Goal: Transaction & Acquisition: Purchase product/service

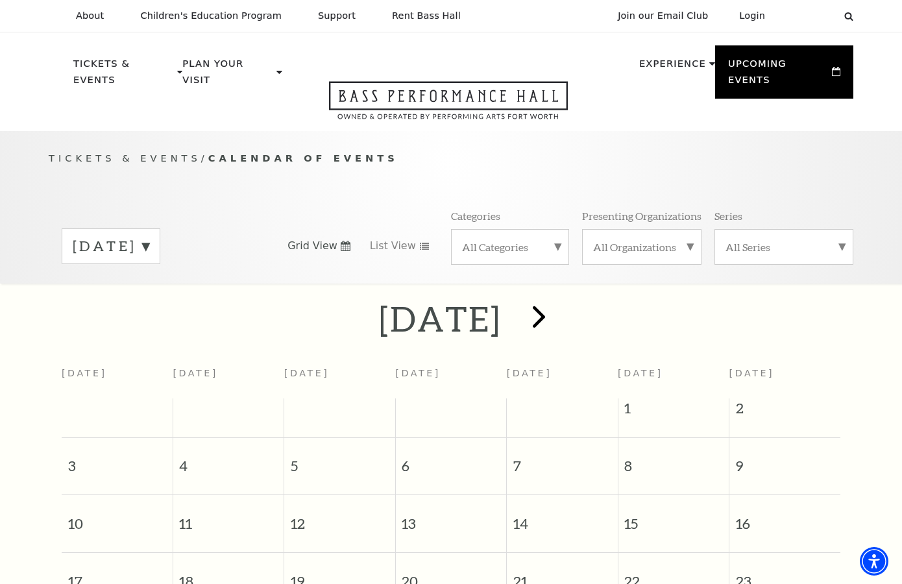
click at [558, 301] on span "next" at bounding box center [539, 316] width 37 height 37
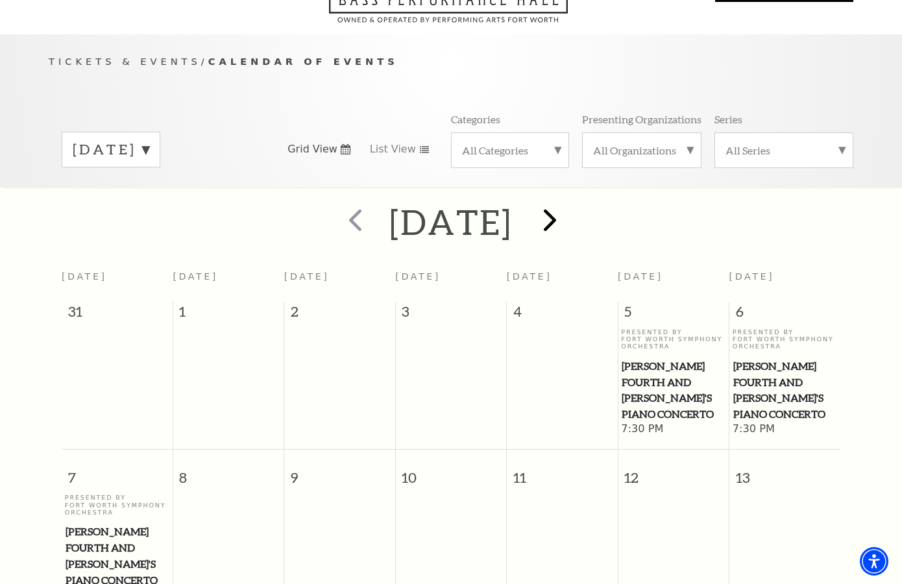
scroll to position [114, 0]
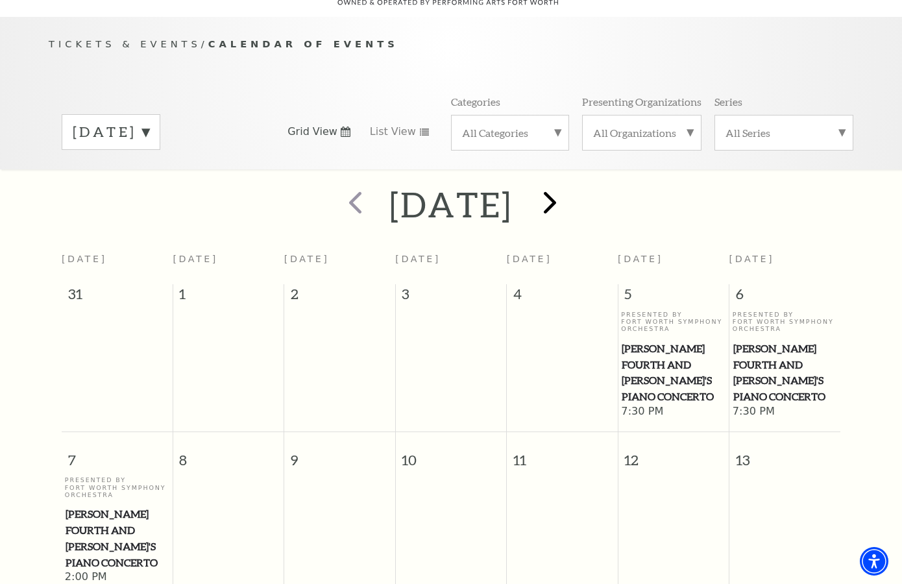
click at [569, 184] on span "next" at bounding box center [550, 202] width 37 height 37
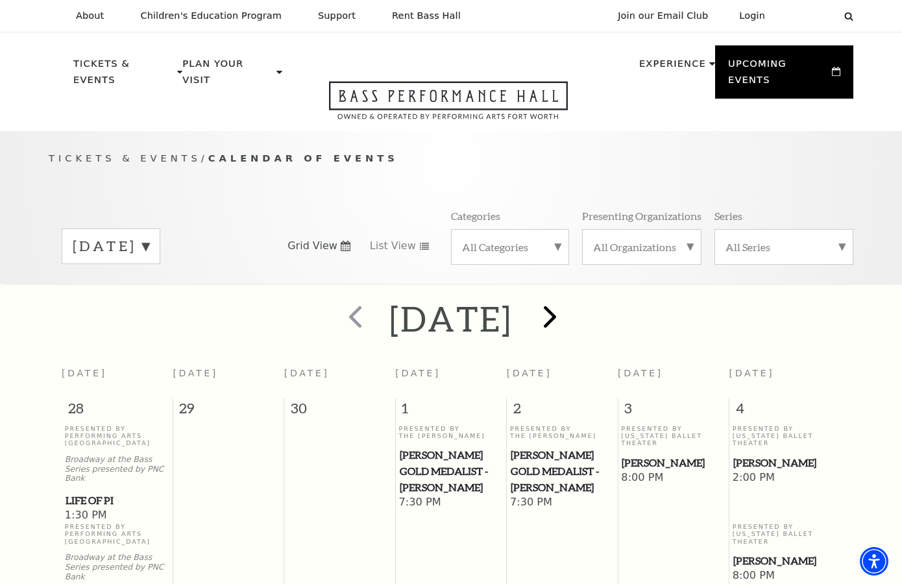
scroll to position [0, 0]
click at [569, 300] on span "next" at bounding box center [550, 316] width 37 height 37
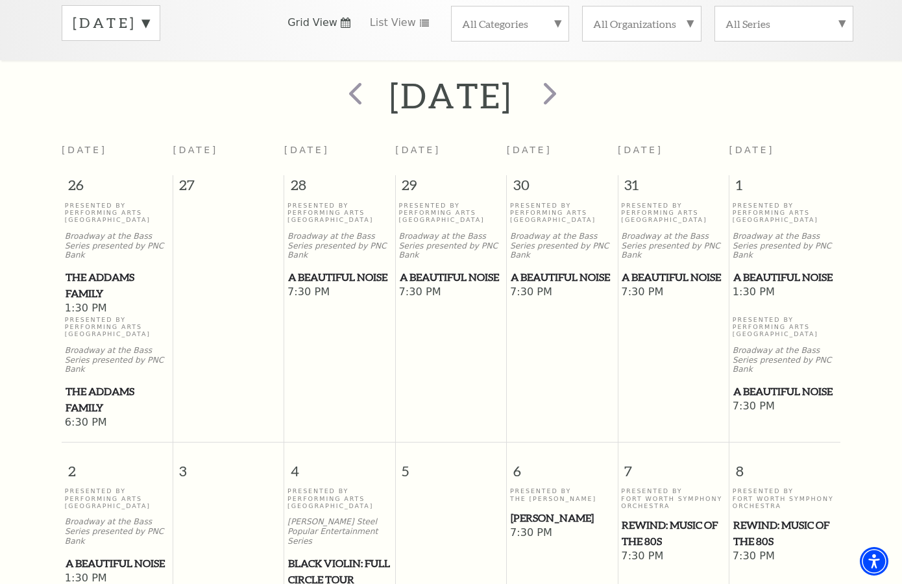
scroll to position [223, 0]
click at [569, 82] on span "next" at bounding box center [550, 93] width 37 height 37
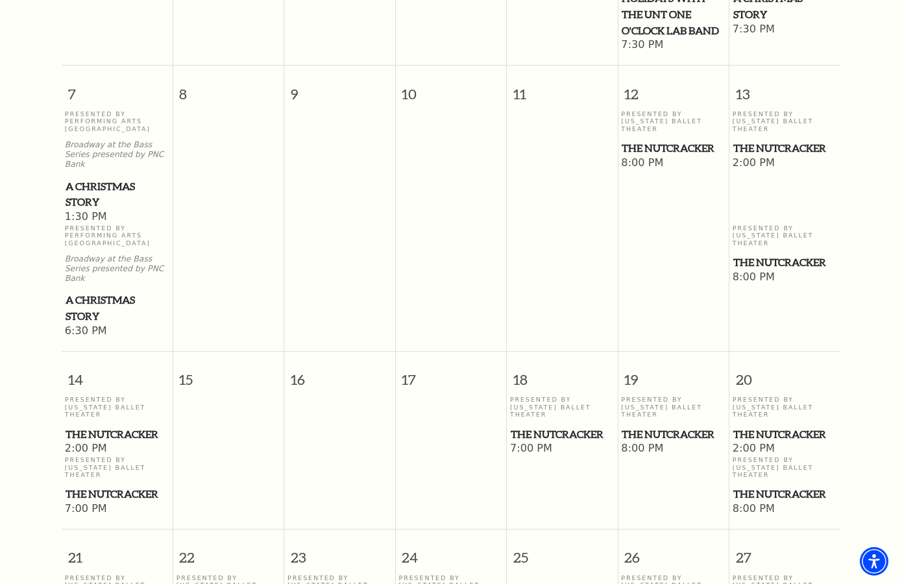
scroll to position [632, 0]
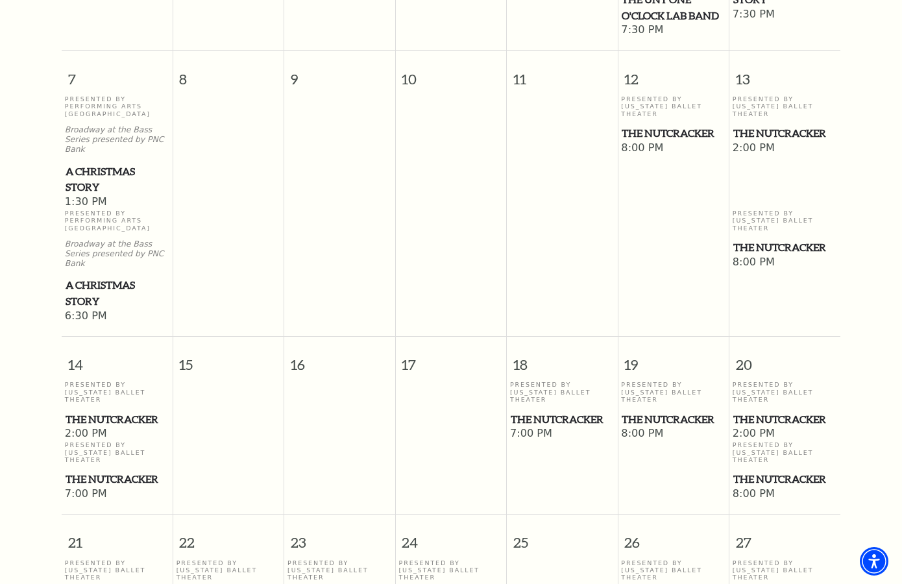
click at [84, 164] on span "A Christmas Story" at bounding box center [117, 180] width 103 height 32
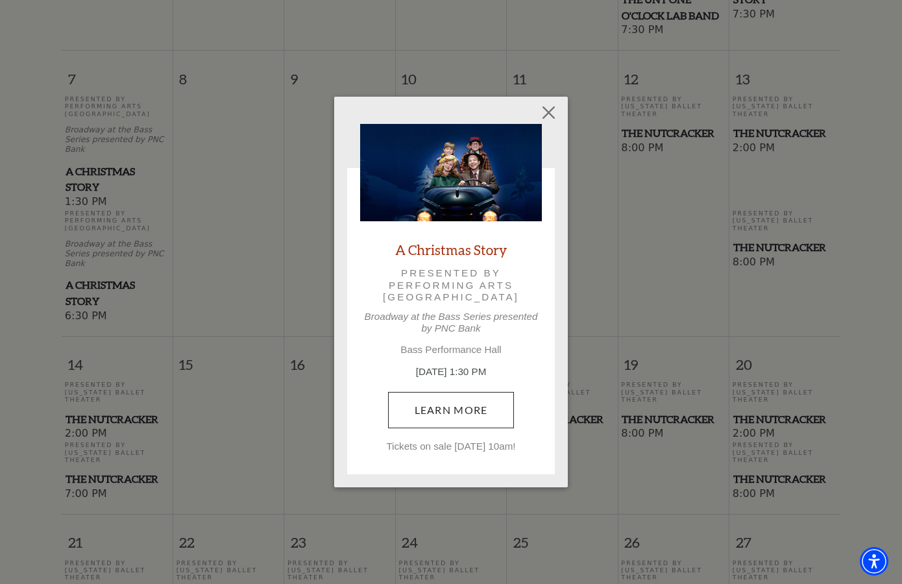
click at [464, 408] on link "Learn More" at bounding box center [451, 410] width 127 height 36
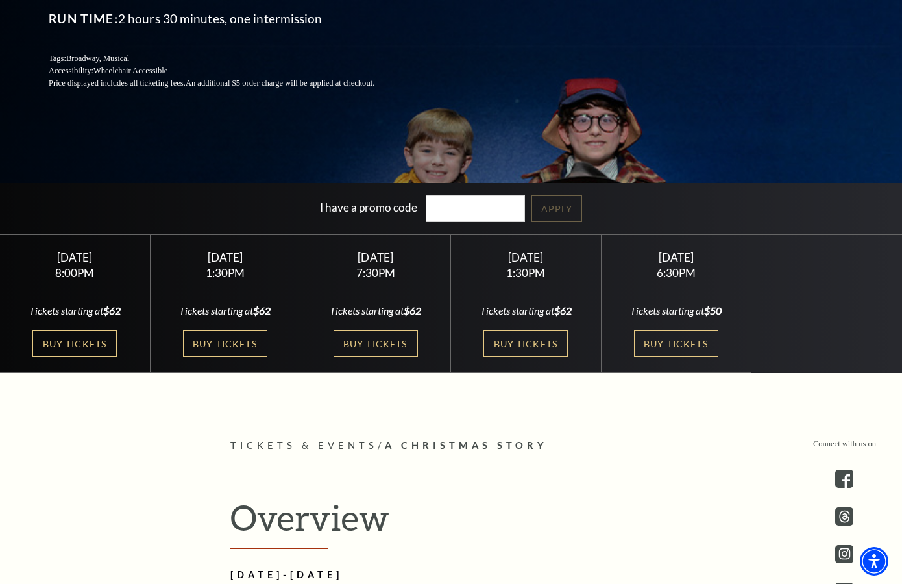
scroll to position [277, 0]
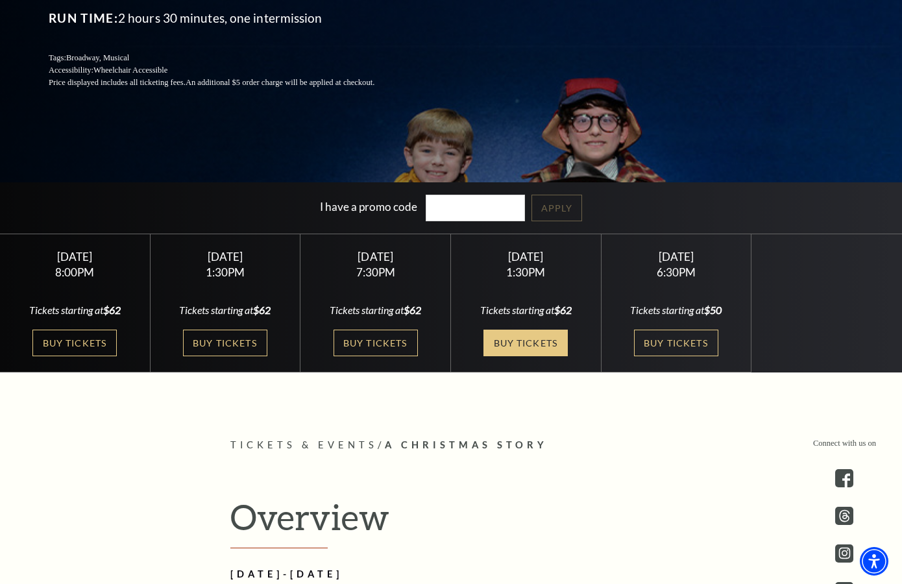
click at [530, 345] on link "Buy Tickets" at bounding box center [526, 343] width 84 height 27
click at [534, 341] on link "Buy Tickets" at bounding box center [526, 343] width 84 height 27
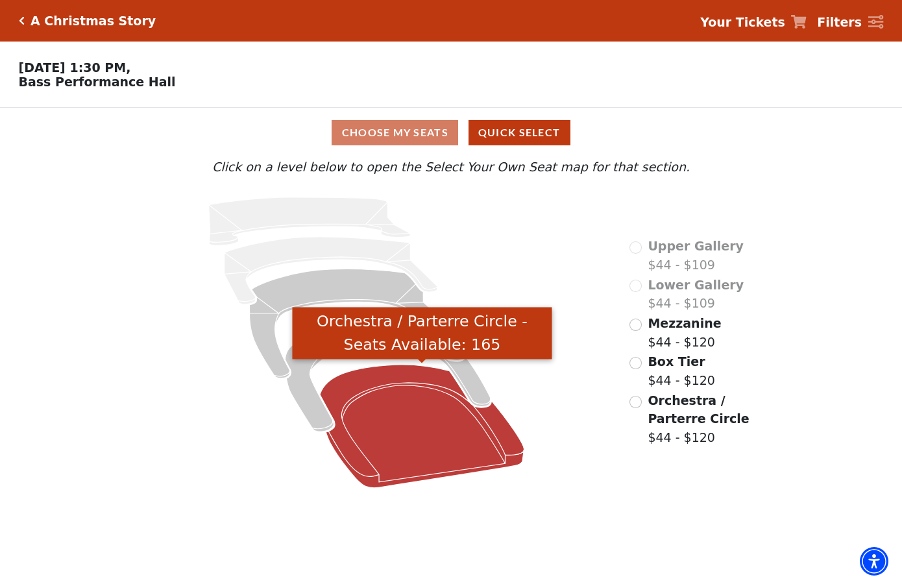
click at [435, 436] on icon "Orchestra / Parterre Circle - Seats Available: 165" at bounding box center [422, 426] width 204 height 123
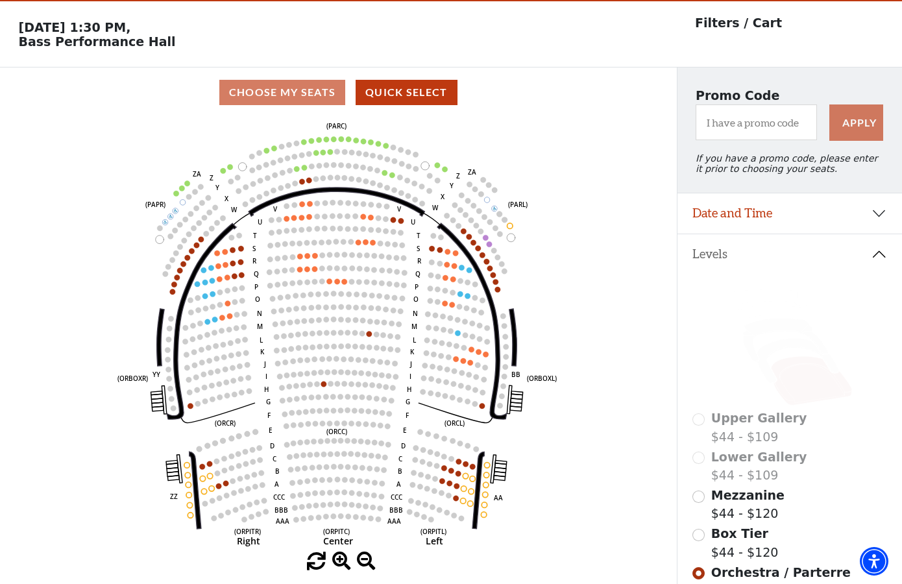
scroll to position [34, 0]
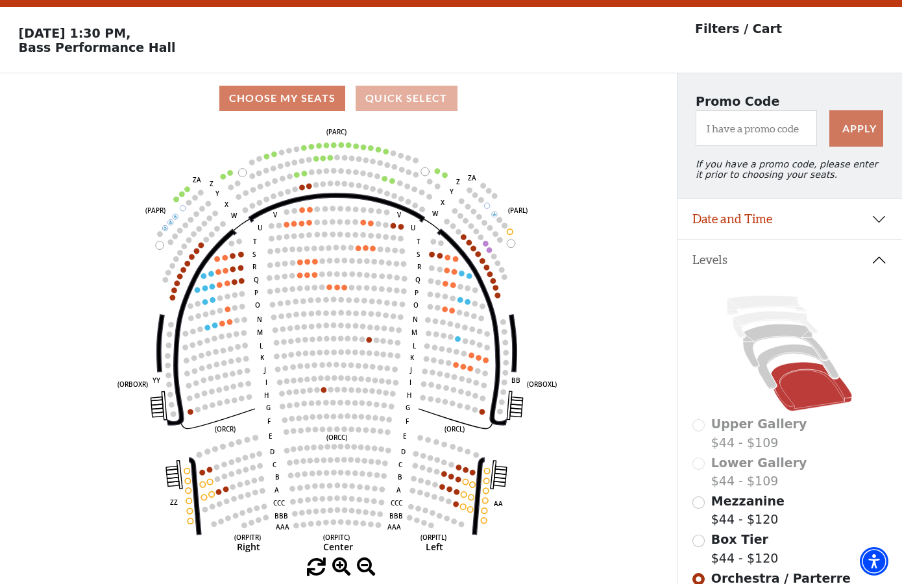
click at [403, 92] on button "Quick Select" at bounding box center [407, 98] width 102 height 25
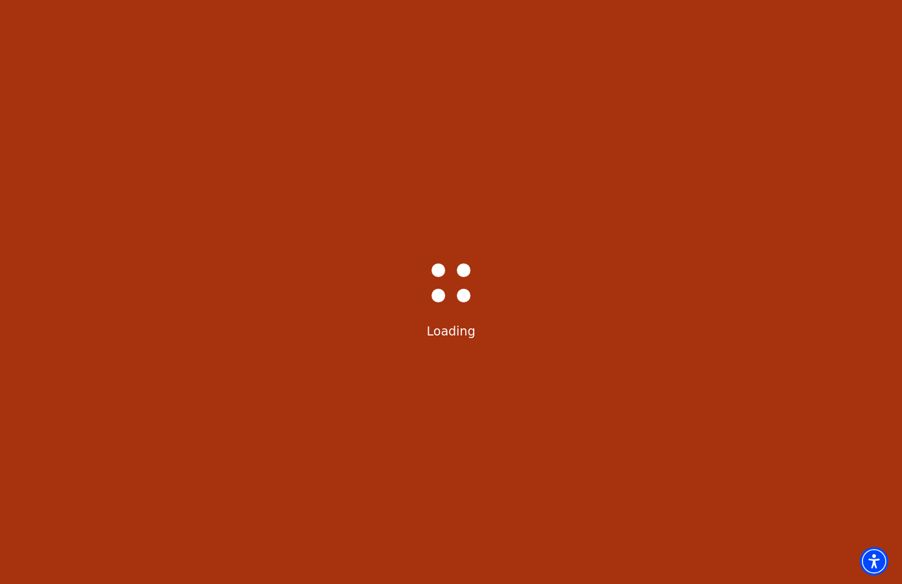
select select "6298"
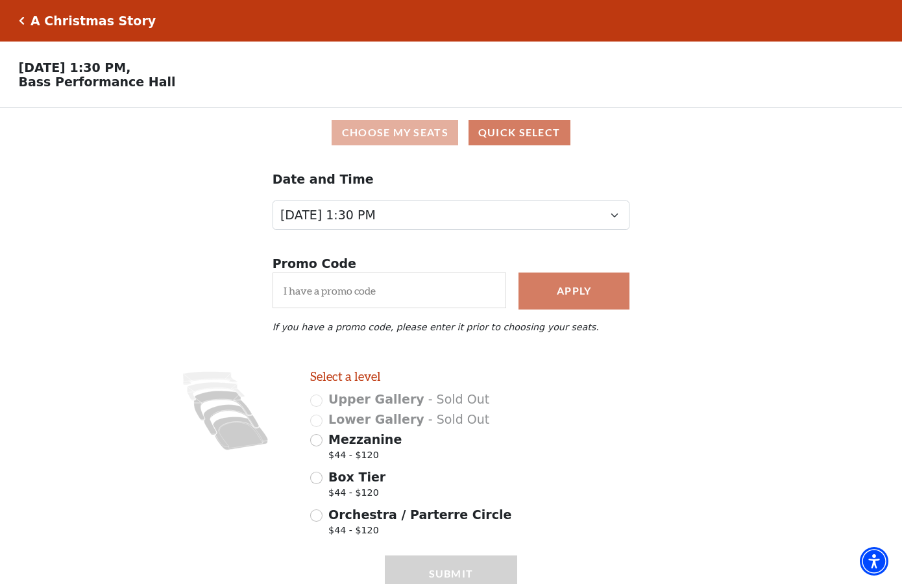
click at [418, 136] on button "Choose My Seats" at bounding box center [395, 132] width 127 height 25
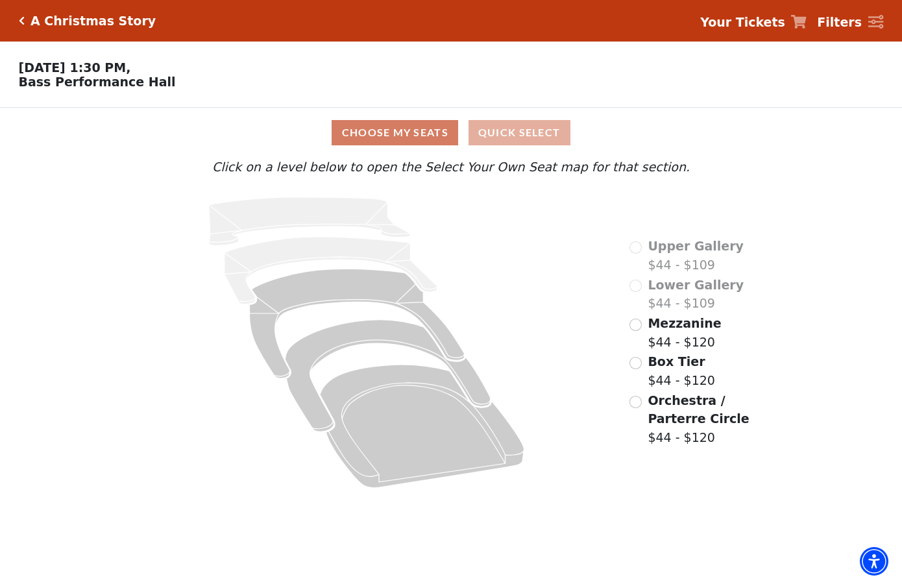
click at [517, 131] on button "Quick Select" at bounding box center [520, 132] width 102 height 25
select select "6298"
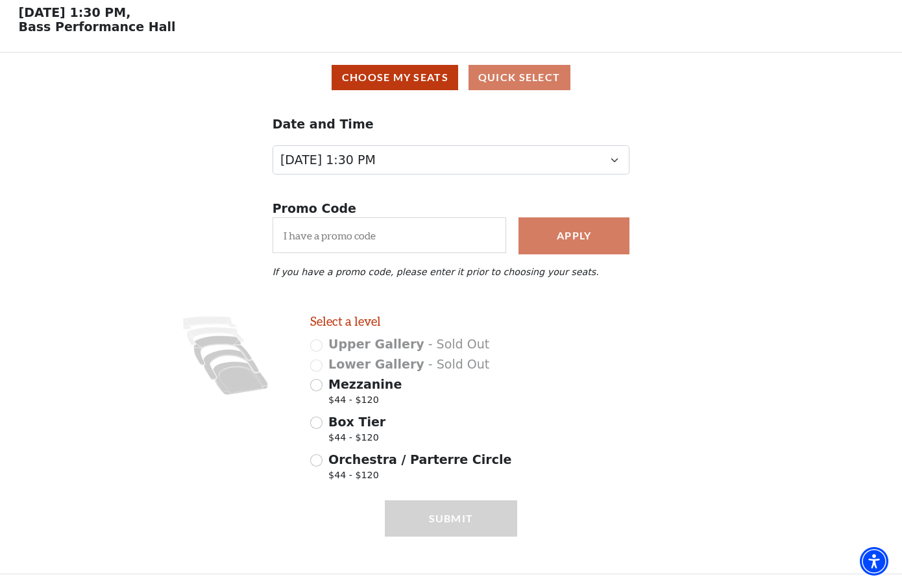
scroll to position [55, 0]
click at [421, 80] on button "Choose My Seats" at bounding box center [395, 78] width 127 height 25
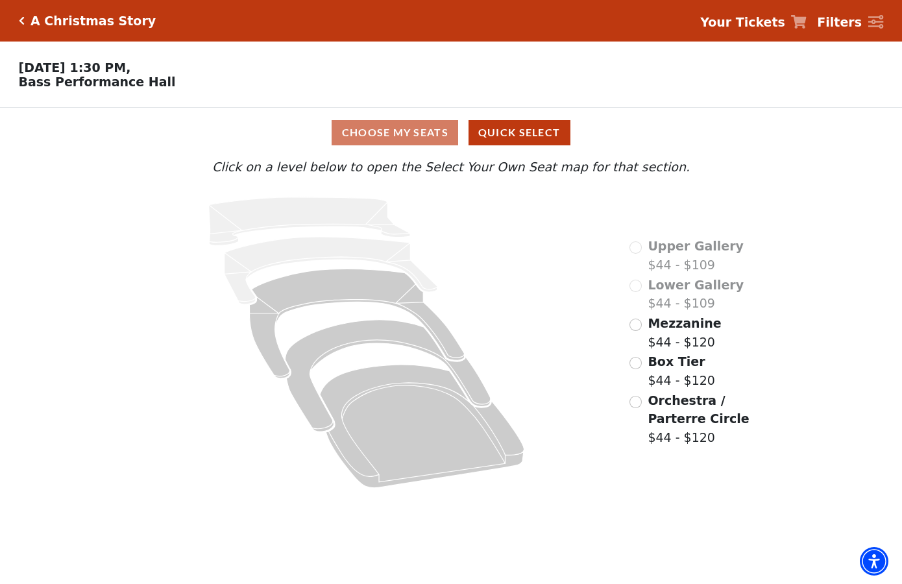
scroll to position [0, 0]
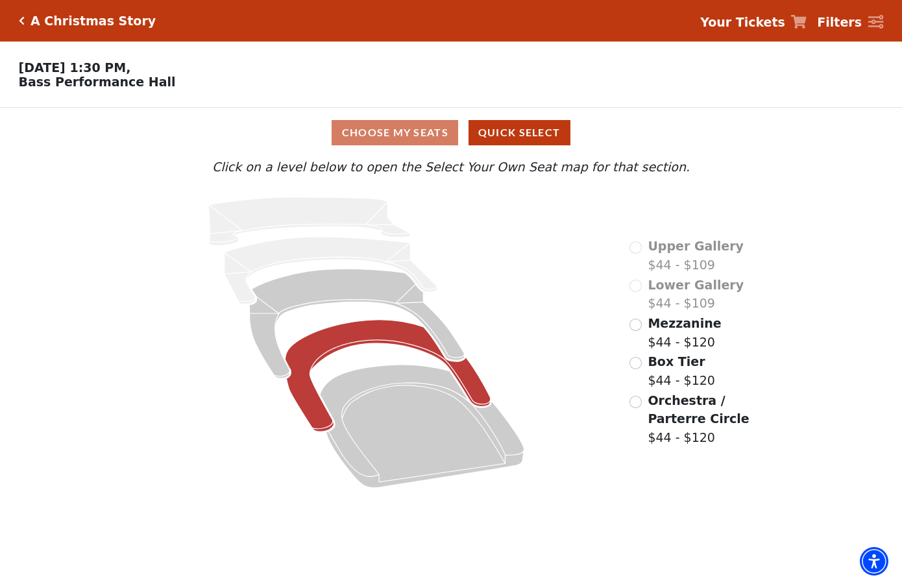
click at [411, 341] on icon at bounding box center [388, 376] width 206 height 112
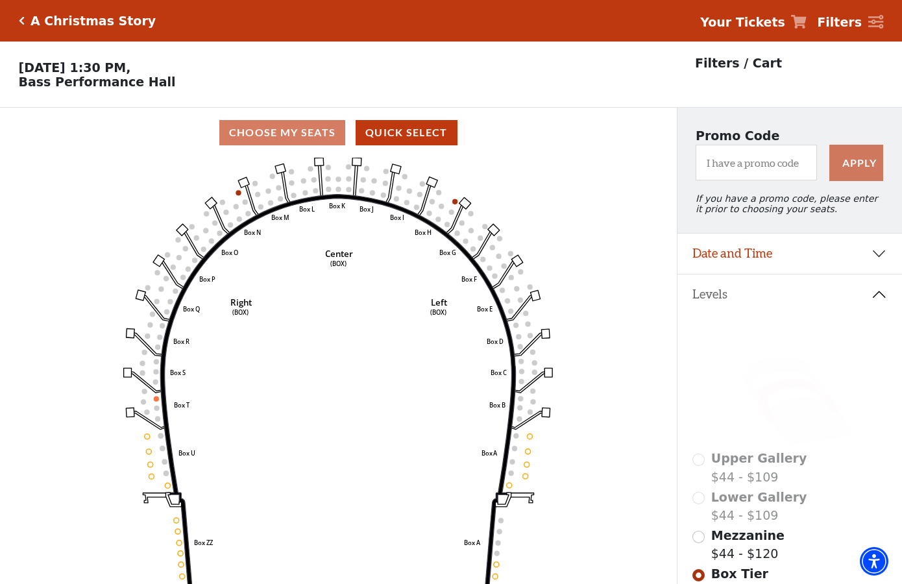
scroll to position [60, 0]
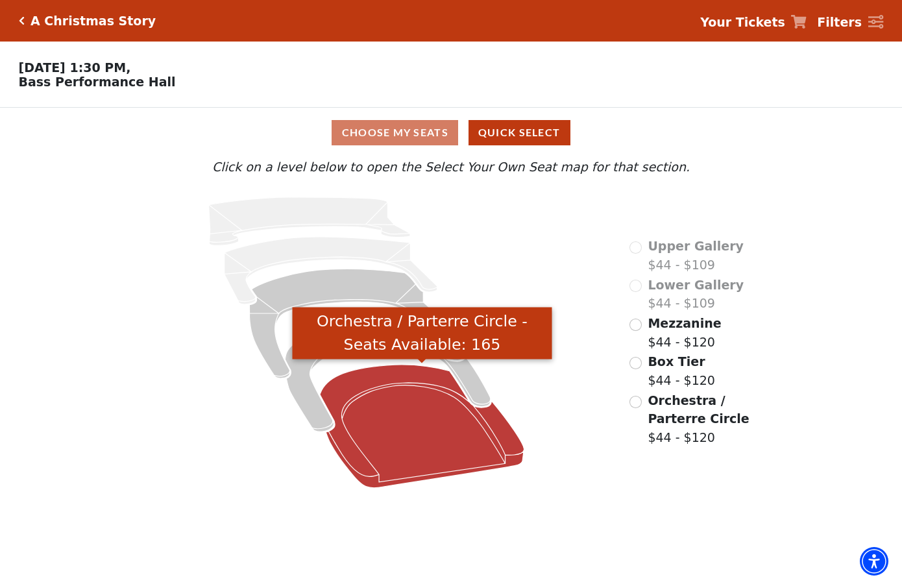
click at [413, 408] on icon "Orchestra / Parterre Circle - Seats Available: 165" at bounding box center [422, 426] width 204 height 123
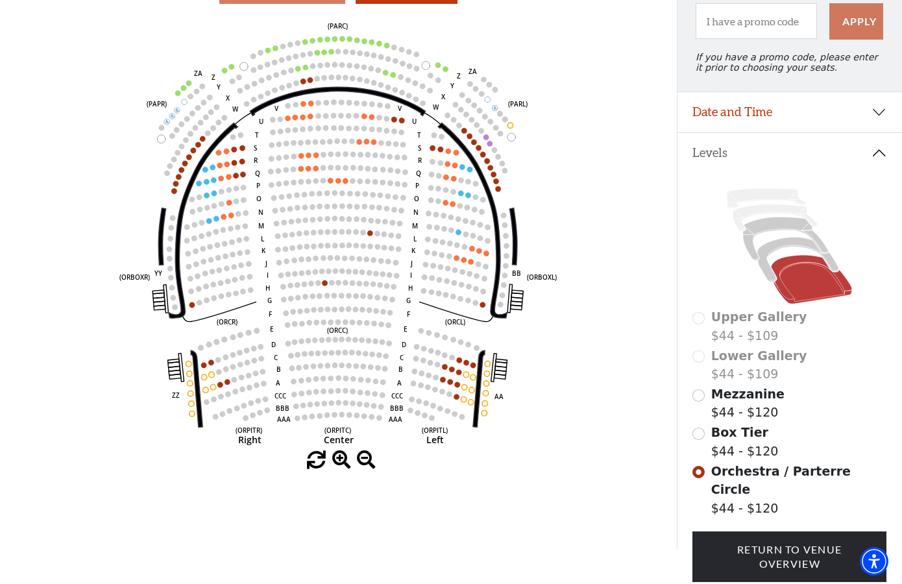
scroll to position [157, 0]
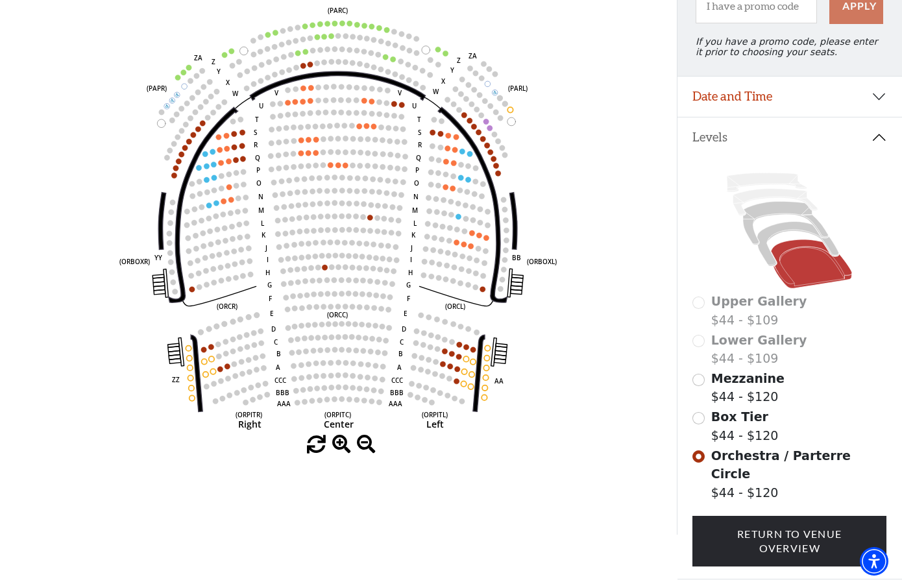
click at [341, 445] on span at bounding box center [341, 445] width 19 height 19
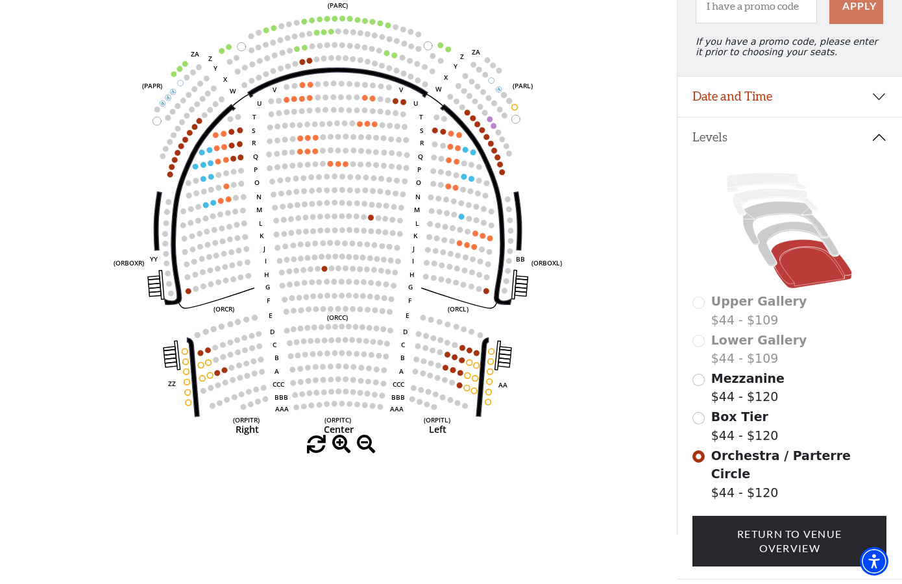
click at [341, 445] on span at bounding box center [341, 445] width 19 height 19
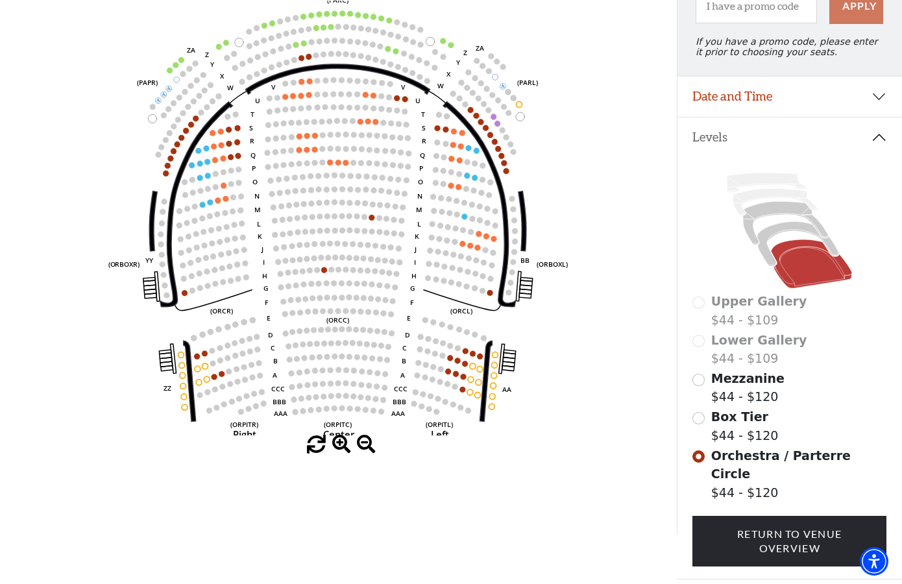
click at [341, 445] on span at bounding box center [341, 445] width 19 height 19
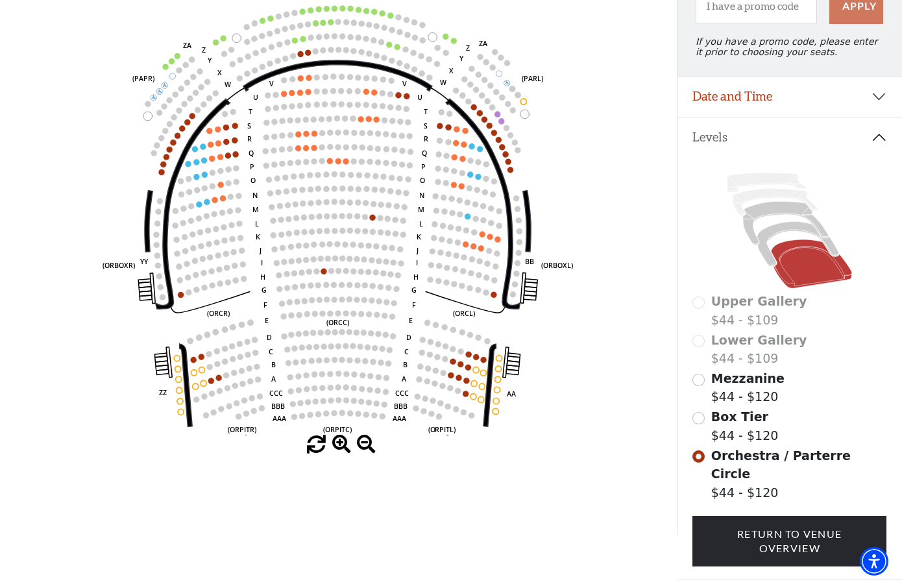
click at [341, 445] on span at bounding box center [341, 445] width 19 height 19
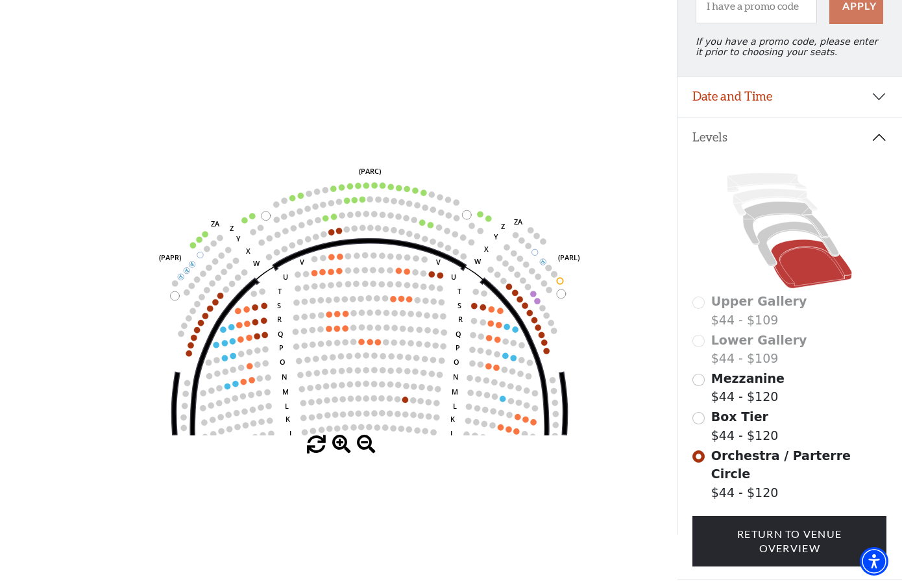
drag, startPoint x: 351, startPoint y: 220, endPoint x: 386, endPoint y: 405, distance: 188.4
click at [386, 405] on icon "Left (ORPITL) Right (ORPITR) Center (ORPITC) ZZ AA YY BB ZA ZA (ORCL) (ORCR) (O…" at bounding box center [338, 218] width 609 height 435
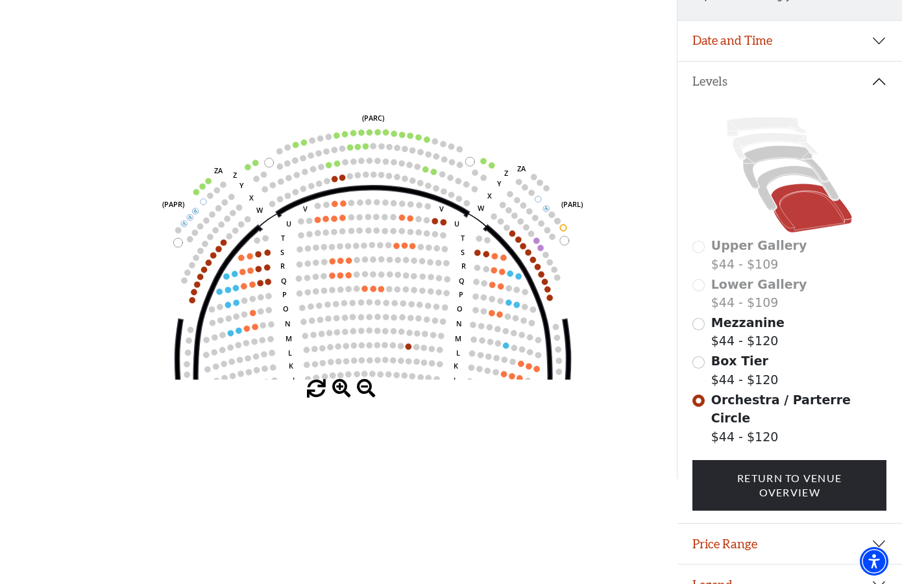
scroll to position [212, 0]
click at [364, 386] on span at bounding box center [366, 389] width 19 height 19
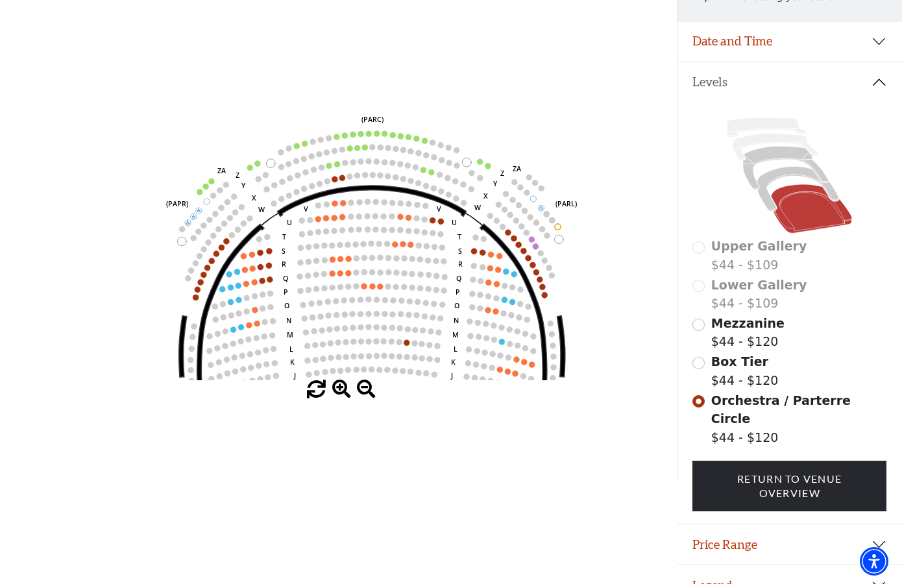
click at [364, 386] on span at bounding box center [366, 389] width 19 height 19
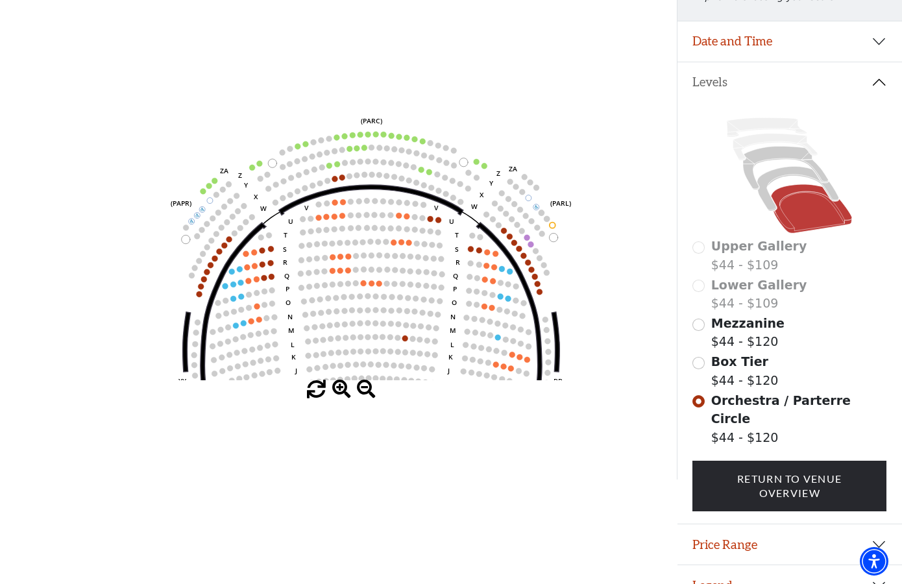
click at [364, 386] on span at bounding box center [366, 389] width 19 height 19
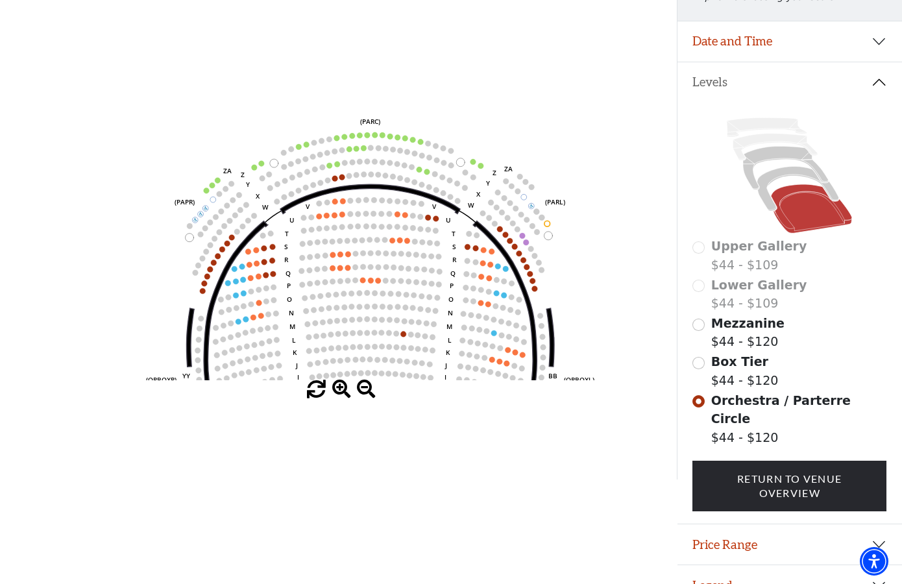
click at [364, 386] on span at bounding box center [366, 389] width 19 height 19
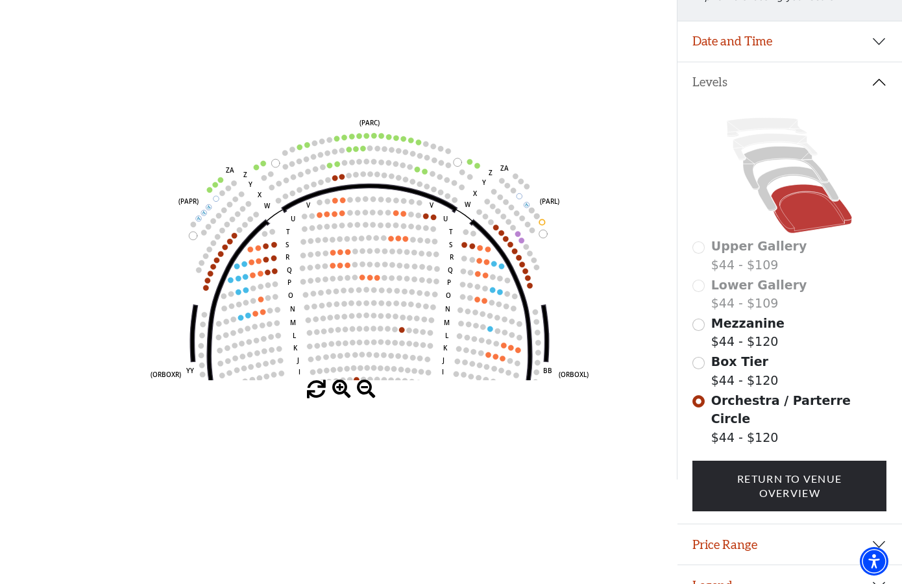
click at [367, 386] on span at bounding box center [366, 389] width 19 height 19
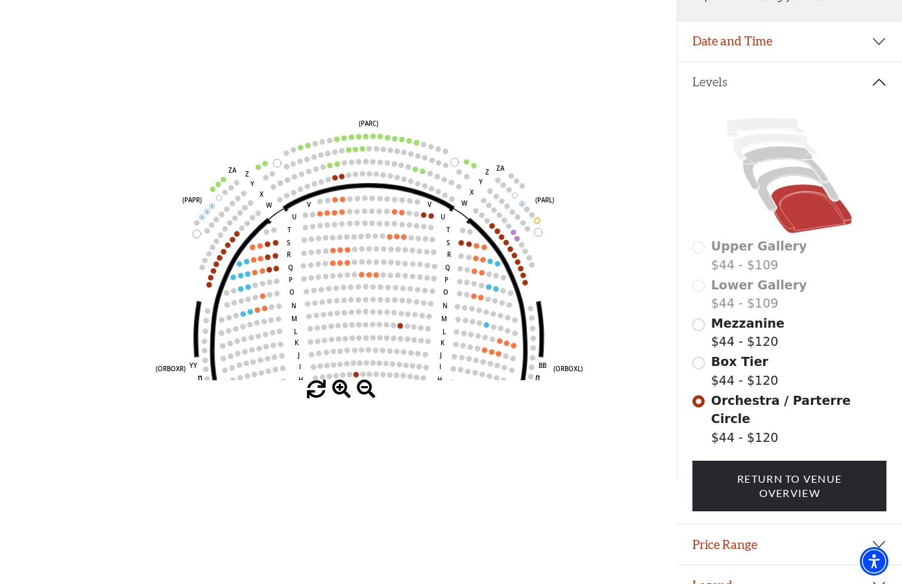
click at [367, 386] on span at bounding box center [366, 389] width 19 height 19
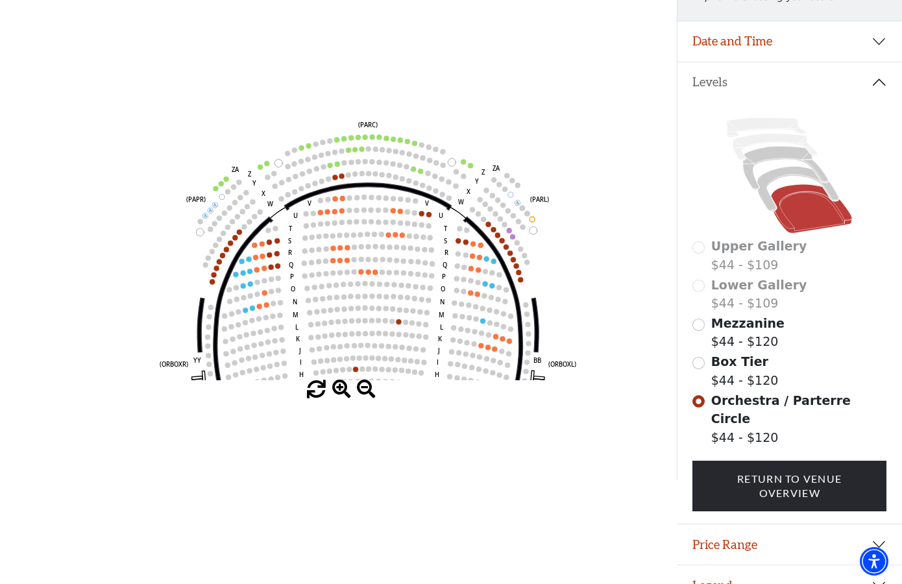
click at [367, 386] on span at bounding box center [366, 389] width 19 height 19
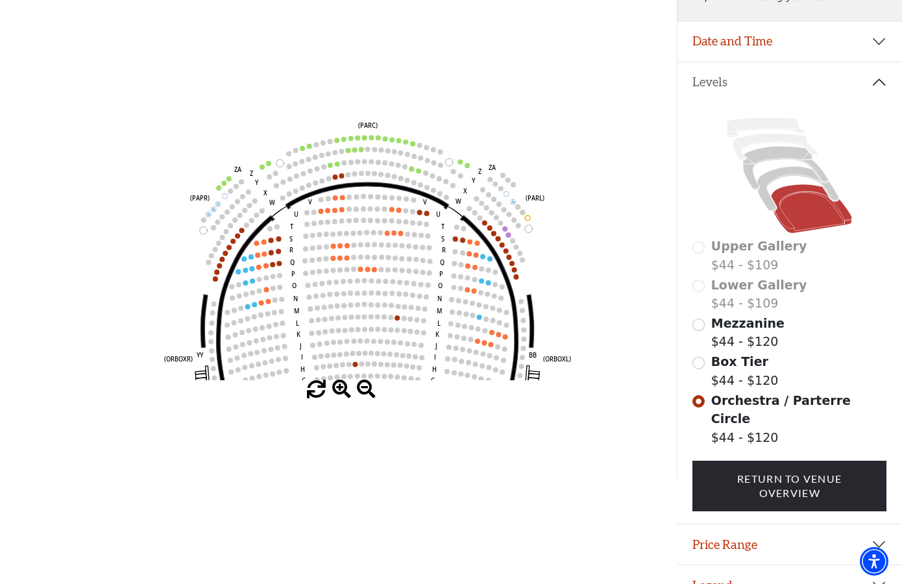
click at [367, 386] on span at bounding box center [366, 389] width 19 height 19
click at [367, 388] on span at bounding box center [366, 389] width 19 height 19
click at [722, 565] on button "Legend" at bounding box center [790, 585] width 225 height 40
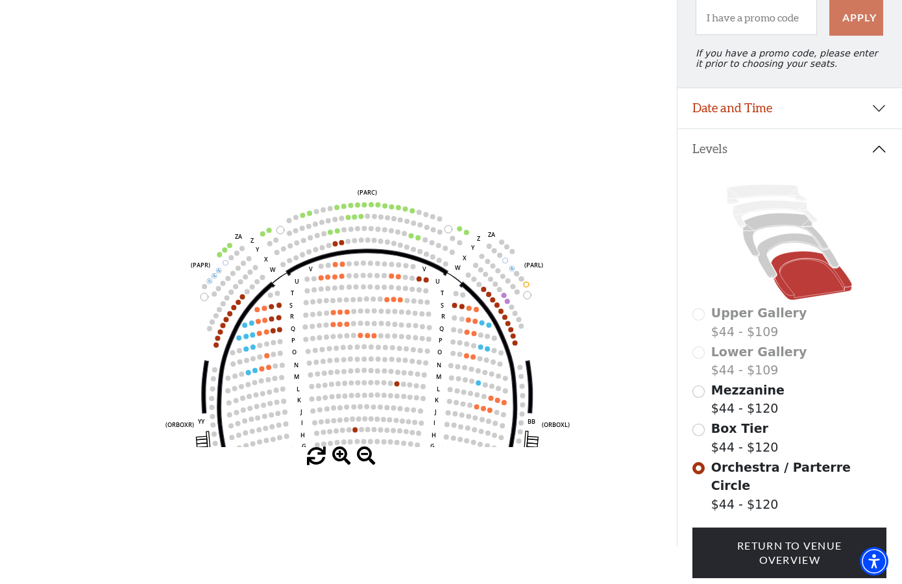
scroll to position [147, 0]
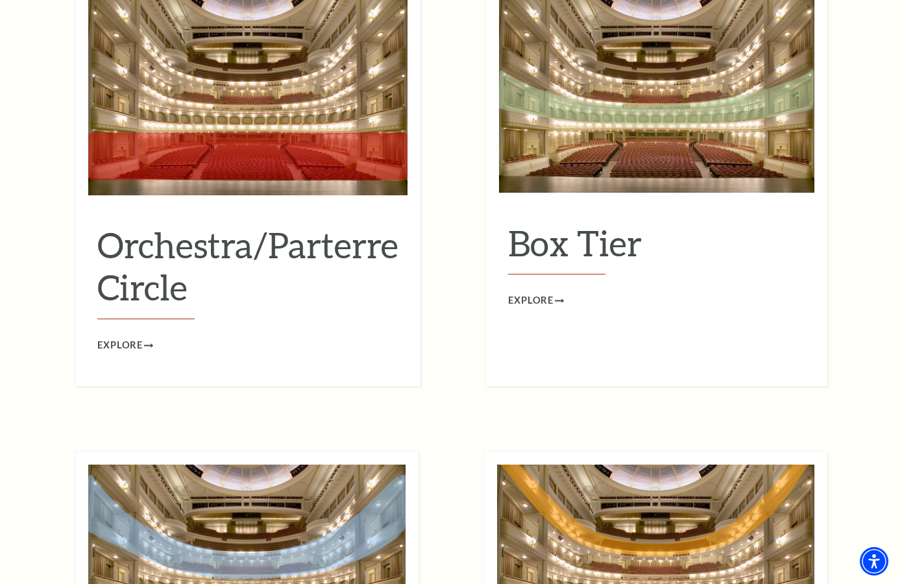
scroll to position [1267, 0]
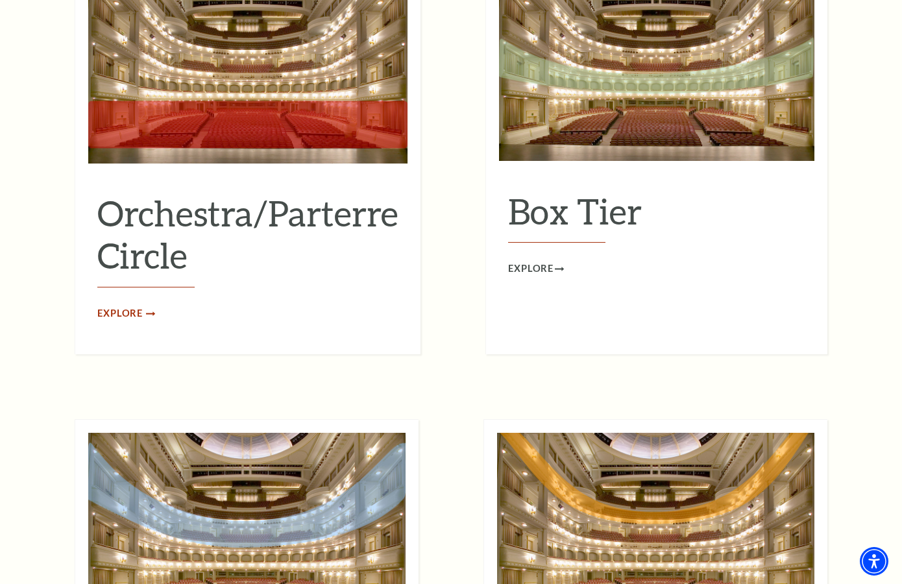
click at [136, 306] on span "Explore" at bounding box center [119, 314] width 45 height 16
click at [115, 306] on span "Explore" at bounding box center [119, 314] width 45 height 16
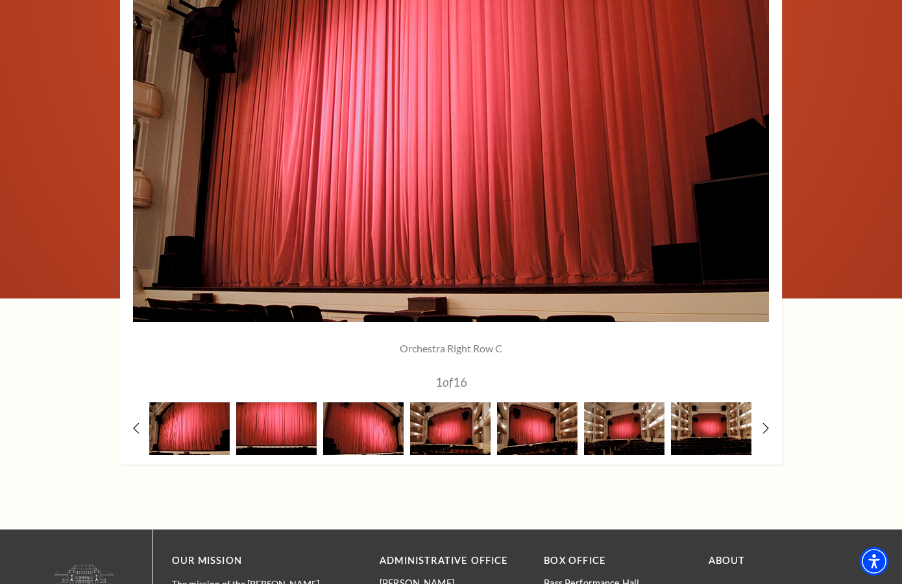
scroll to position [1040, 0]
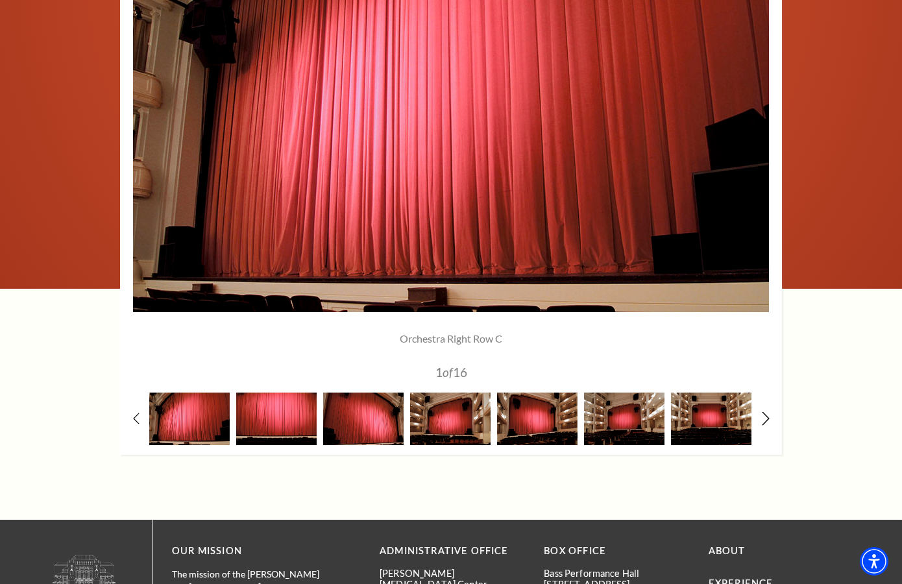
click at [766, 415] on icon at bounding box center [766, 419] width 8 height 14
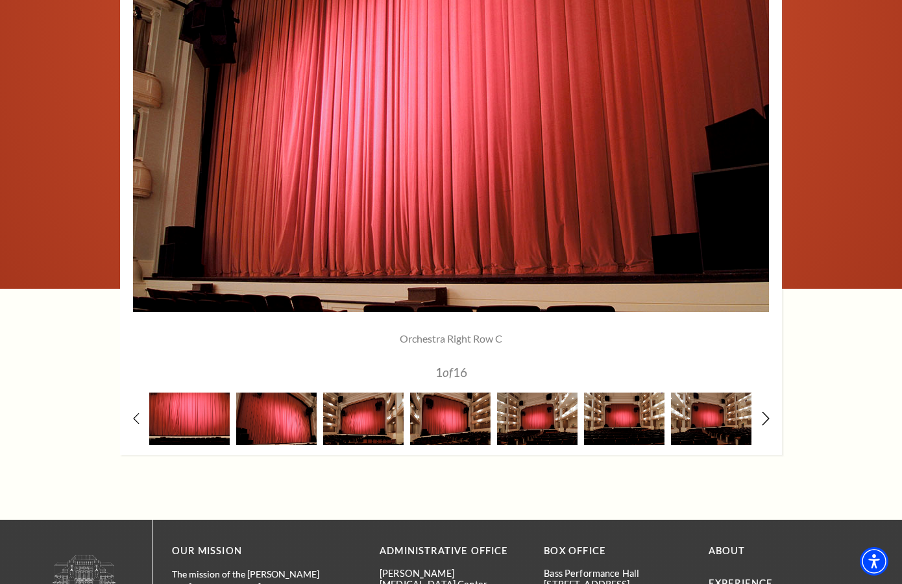
click at [764, 412] on icon at bounding box center [766, 419] width 8 height 14
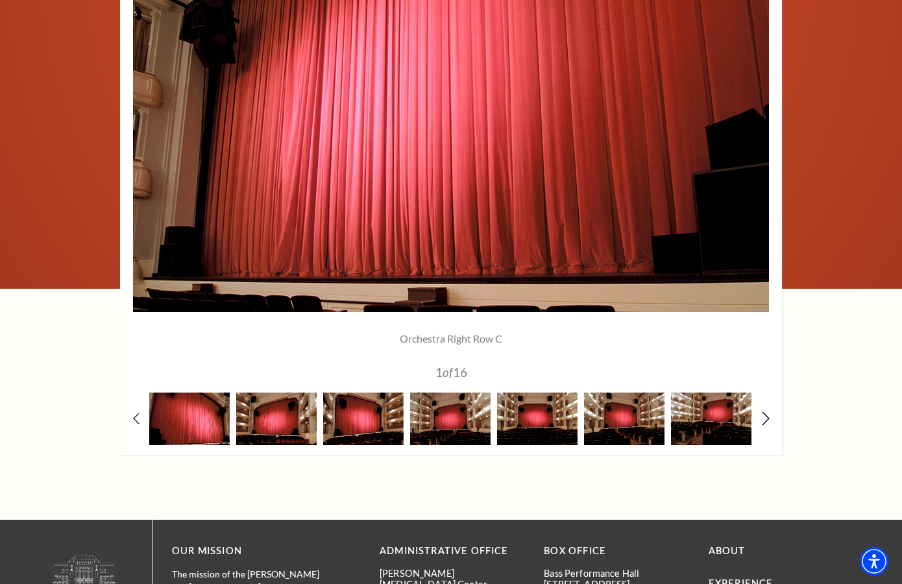
click at [764, 412] on icon at bounding box center [766, 419] width 8 height 14
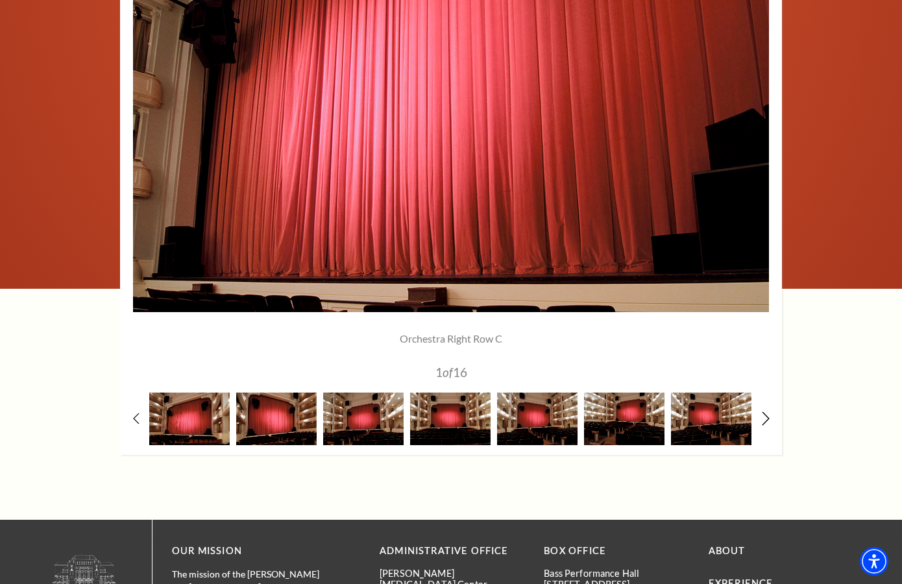
click at [764, 412] on icon at bounding box center [766, 419] width 8 height 14
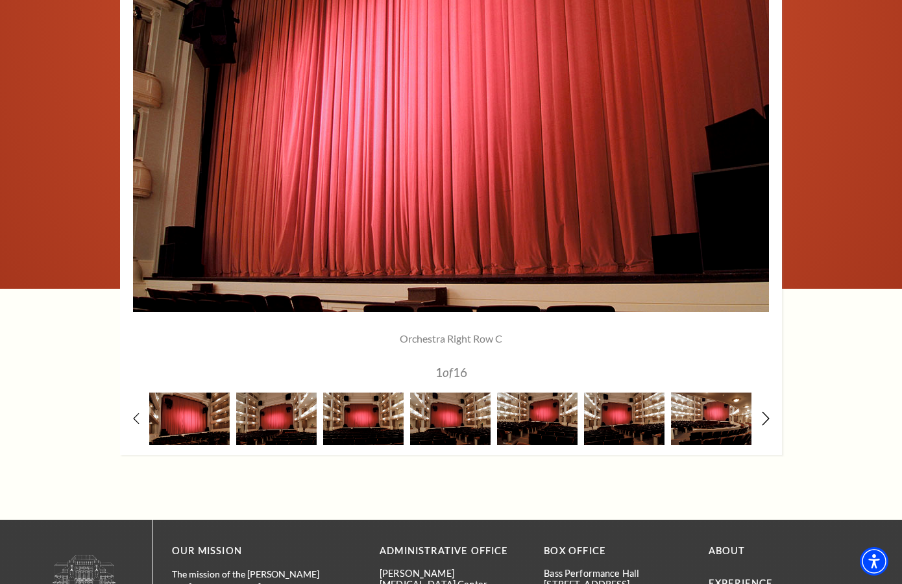
click at [765, 412] on icon at bounding box center [766, 419] width 8 height 14
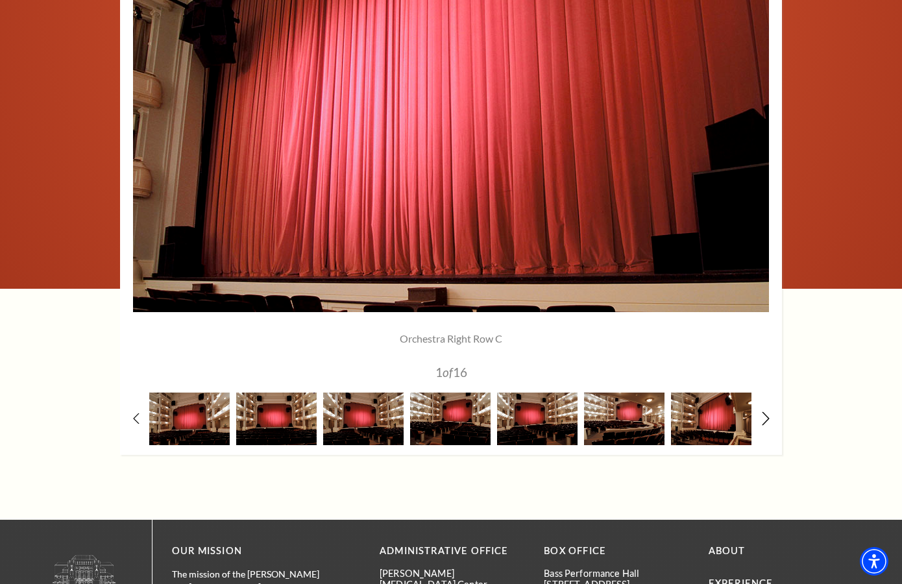
click at [765, 412] on icon at bounding box center [766, 419] width 8 height 14
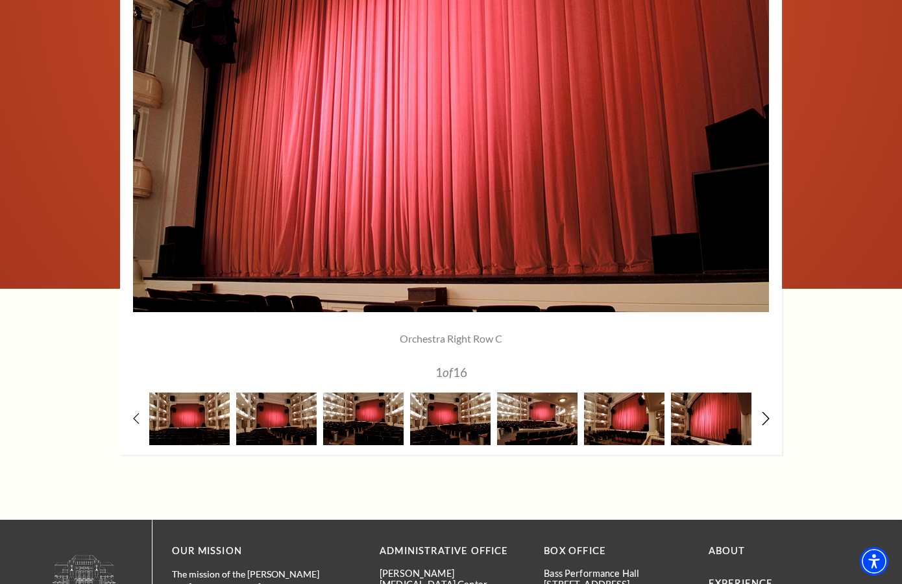
click at [764, 412] on icon at bounding box center [766, 419] width 8 height 14
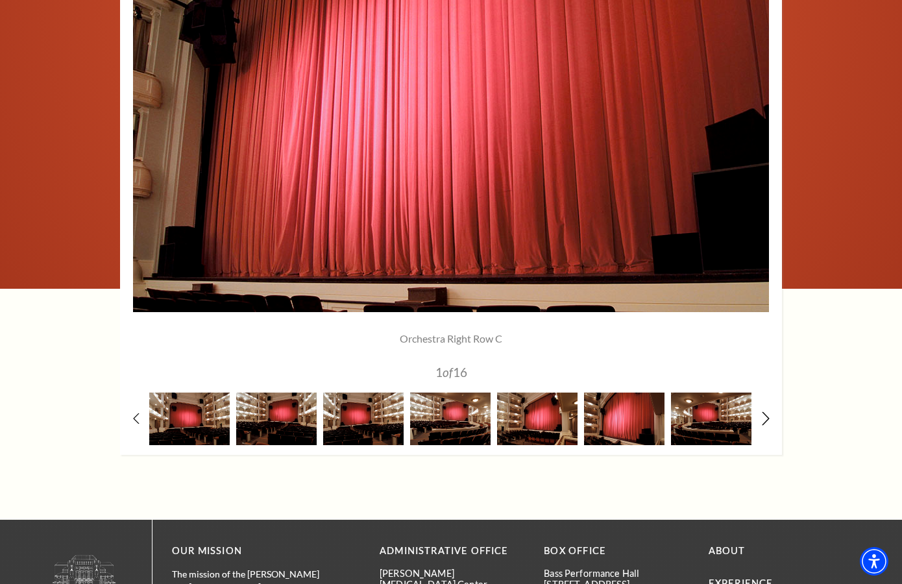
click at [764, 412] on icon at bounding box center [766, 419] width 8 height 14
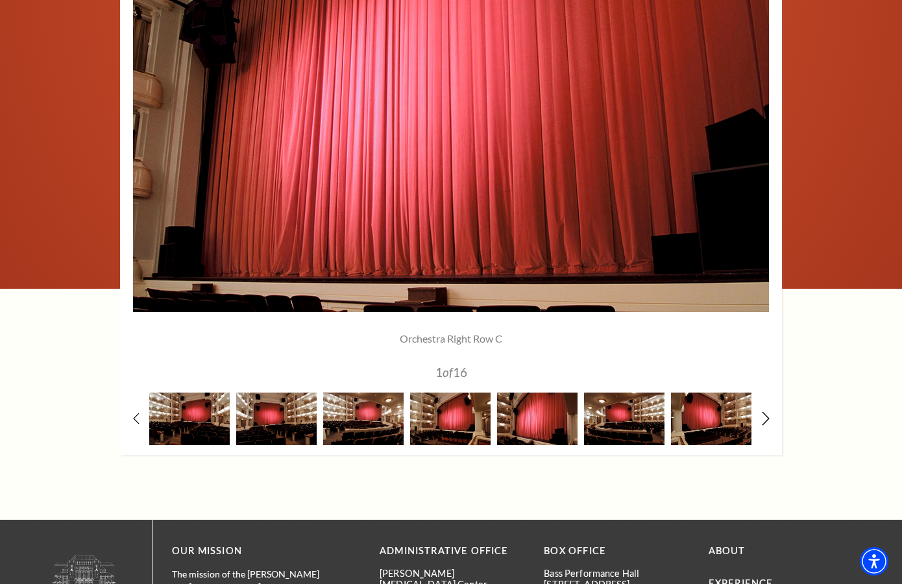
click at [764, 412] on icon at bounding box center [766, 419] width 8 height 14
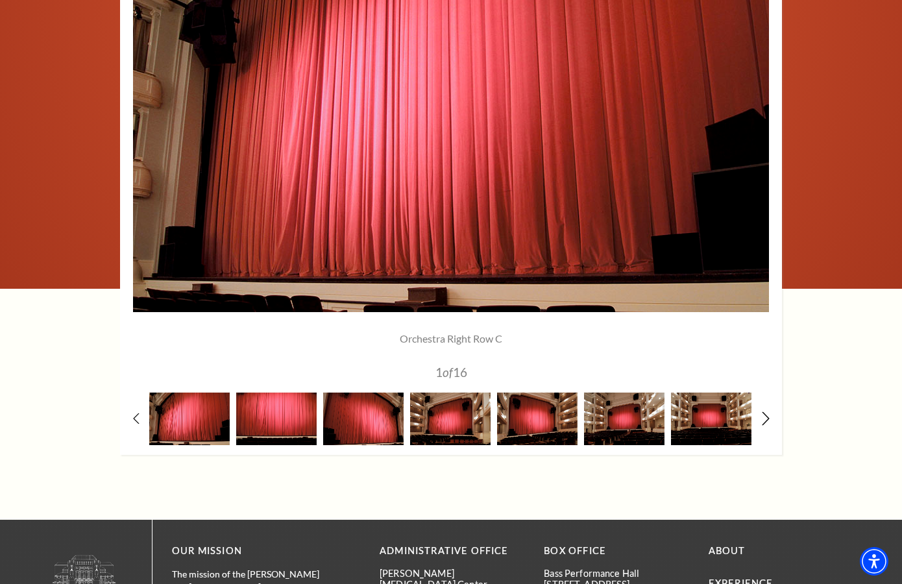
click at [764, 412] on icon at bounding box center [766, 419] width 8 height 14
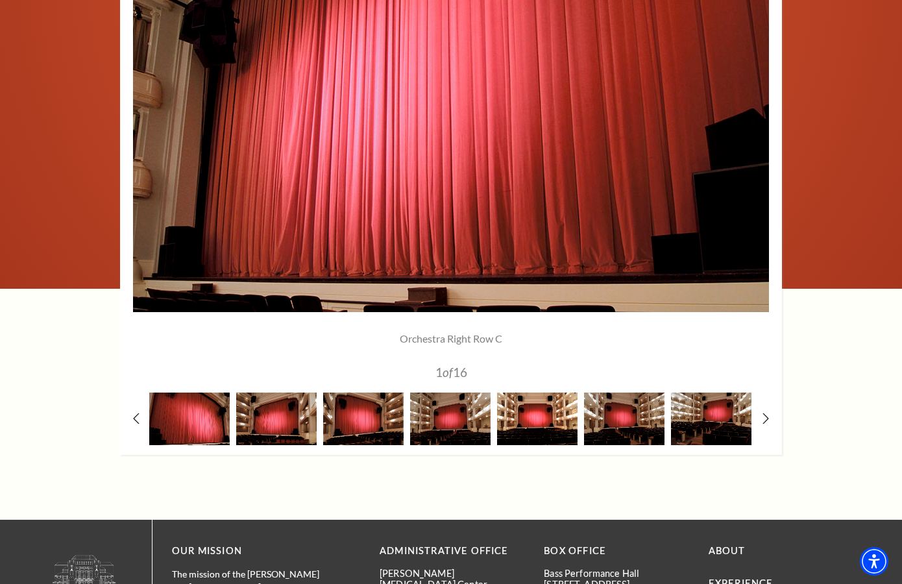
click at [539, 436] on img at bounding box center [537, 419] width 80 height 53
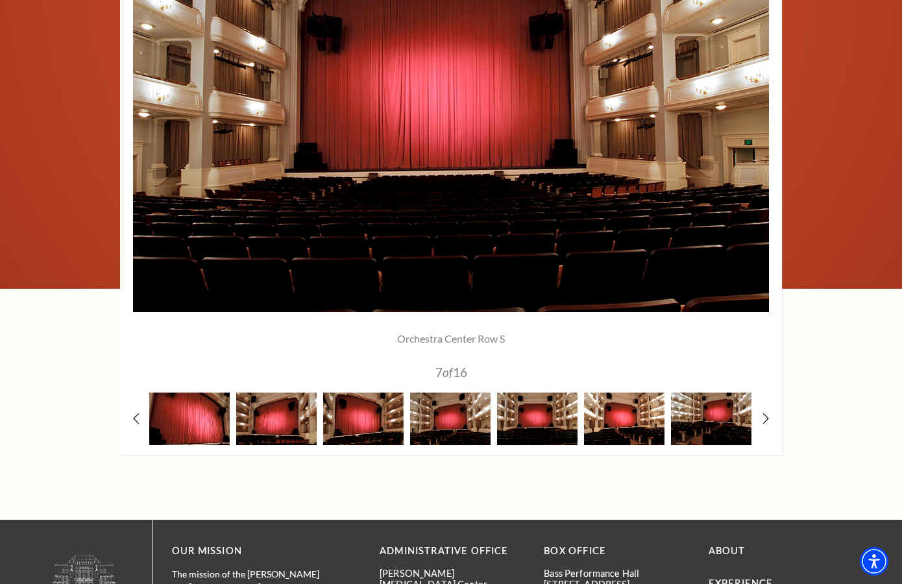
click at [620, 423] on img at bounding box center [624, 419] width 80 height 53
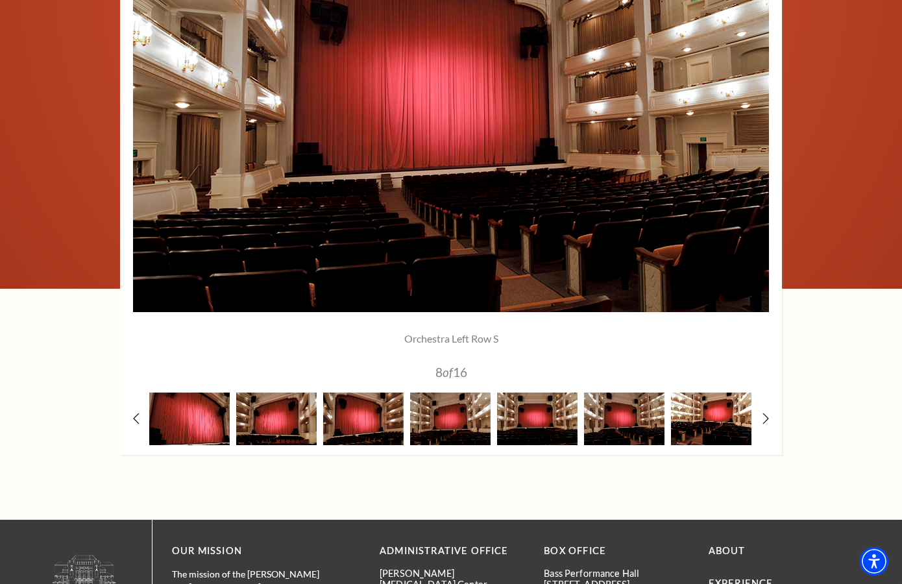
click at [707, 421] on img at bounding box center [711, 419] width 80 height 53
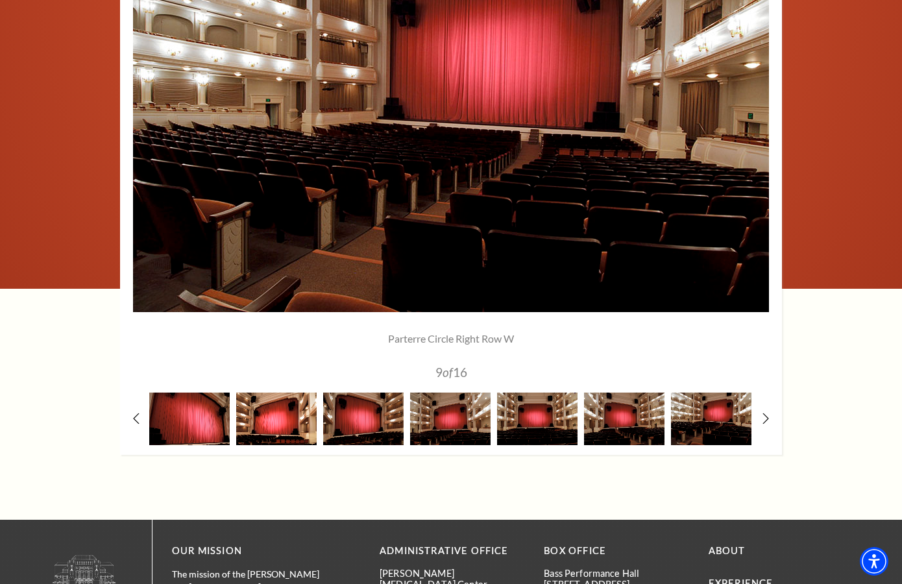
click at [284, 404] on img at bounding box center [276, 419] width 80 height 53
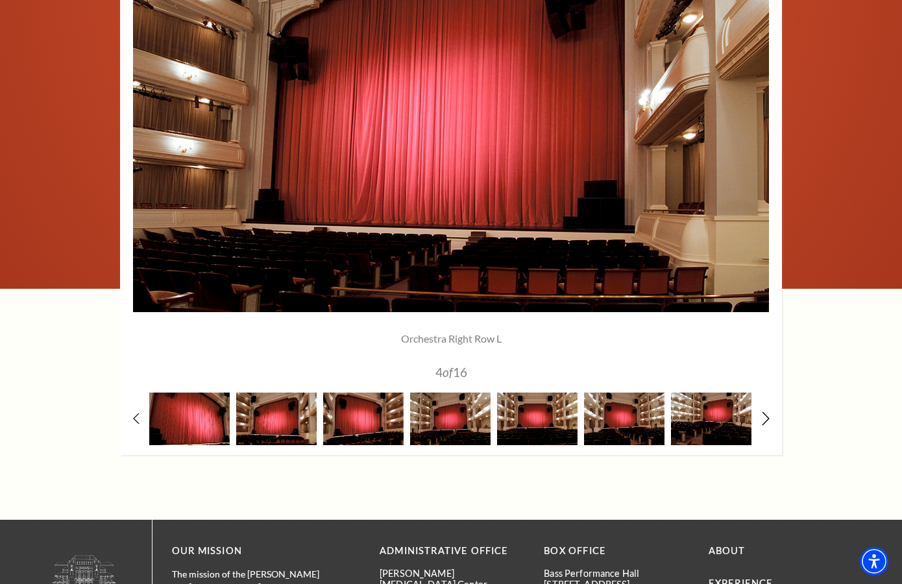
click at [768, 414] on use at bounding box center [765, 419] width 7 height 14
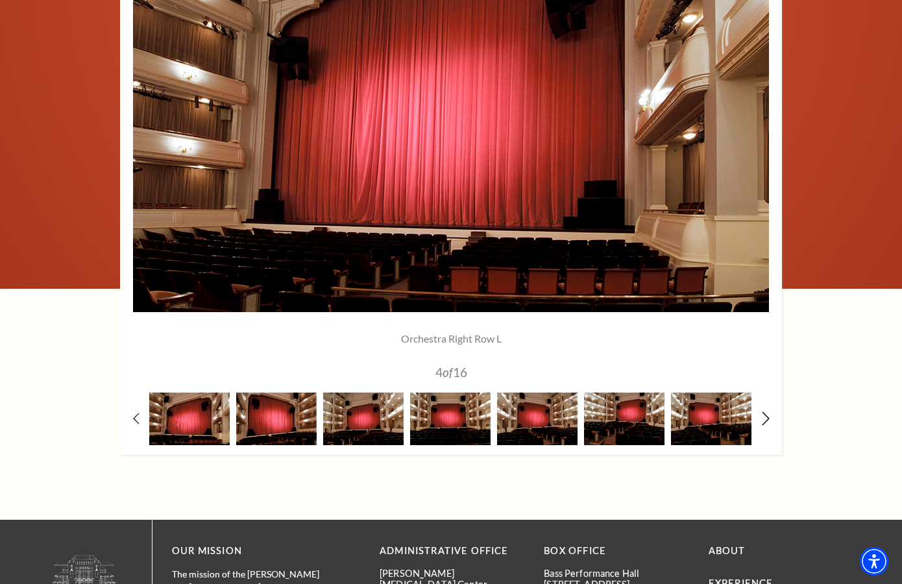
click at [768, 414] on use at bounding box center [765, 419] width 7 height 14
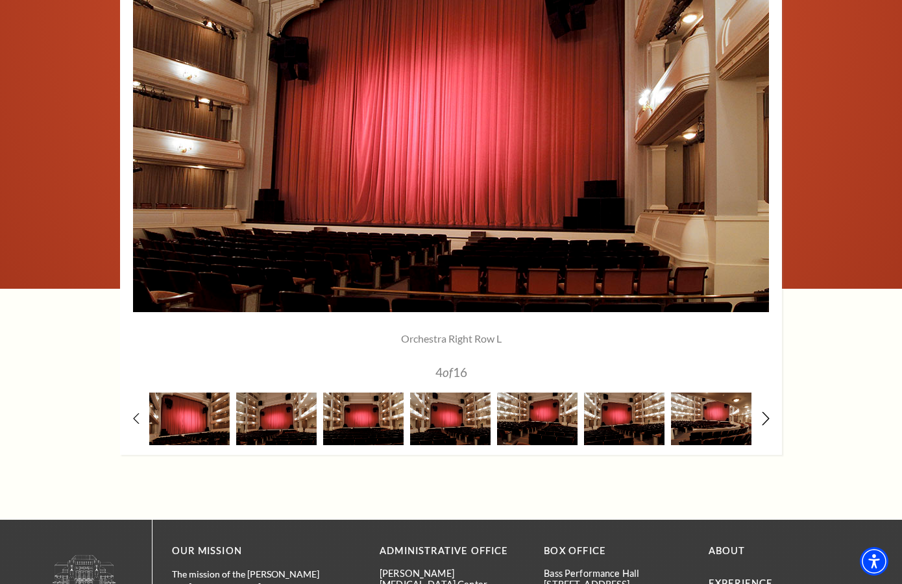
click at [768, 414] on use at bounding box center [765, 419] width 7 height 14
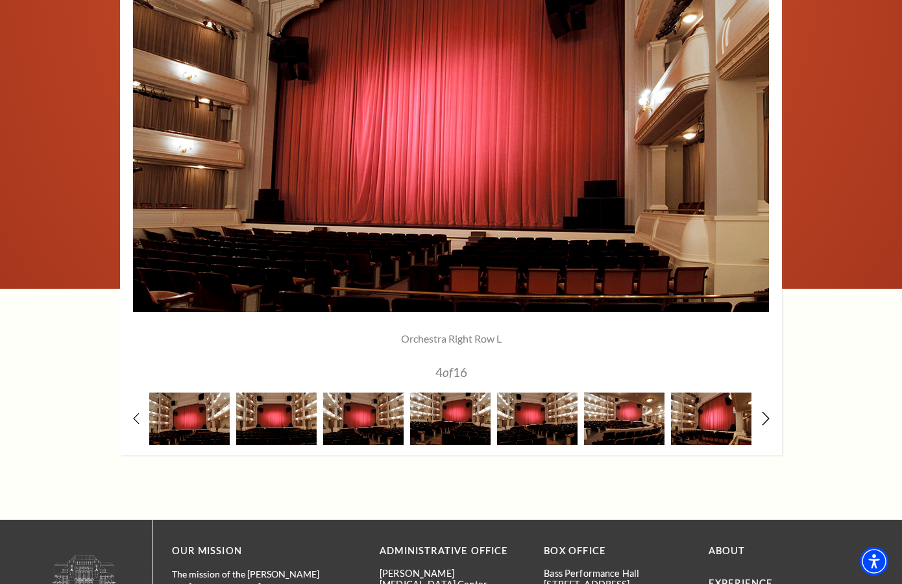
click at [768, 414] on use at bounding box center [765, 419] width 7 height 14
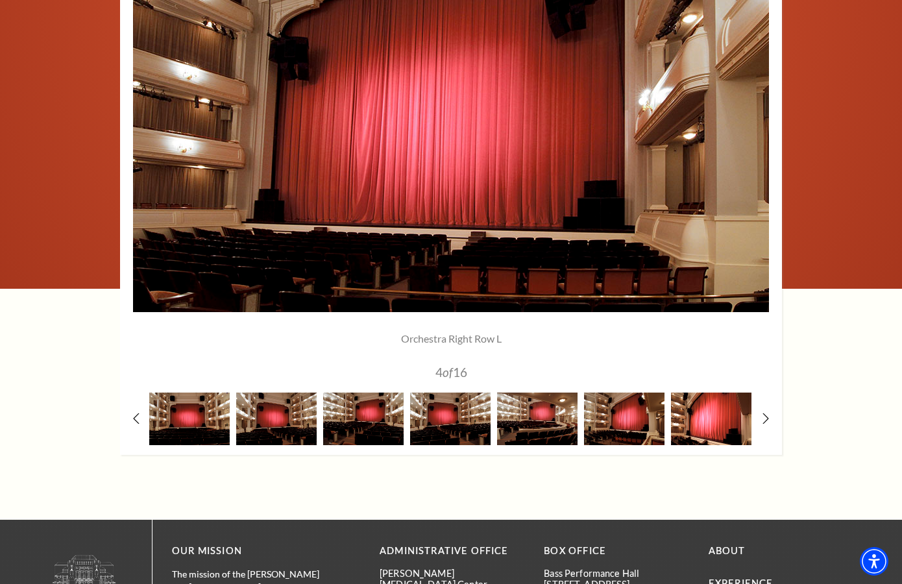
click at [725, 410] on img at bounding box center [711, 419] width 80 height 53
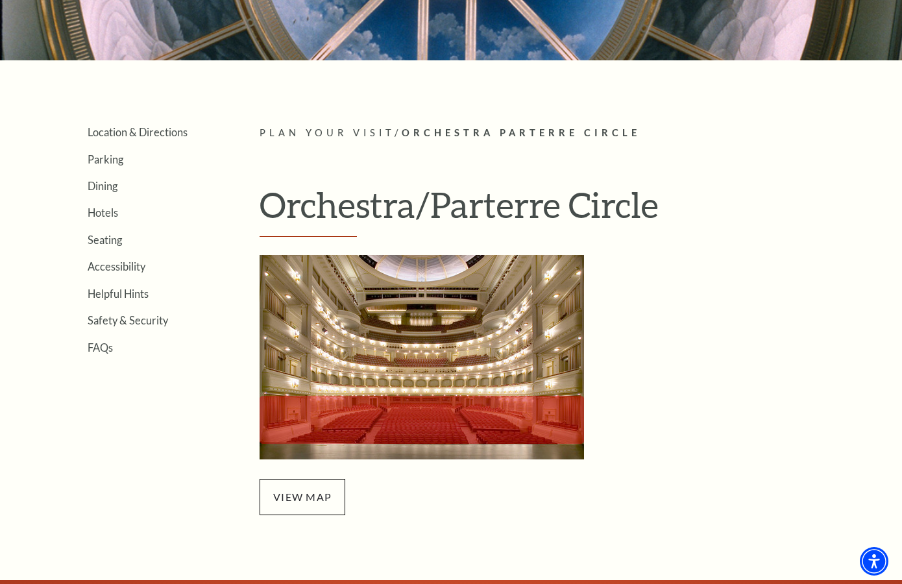
scroll to position [230, 0]
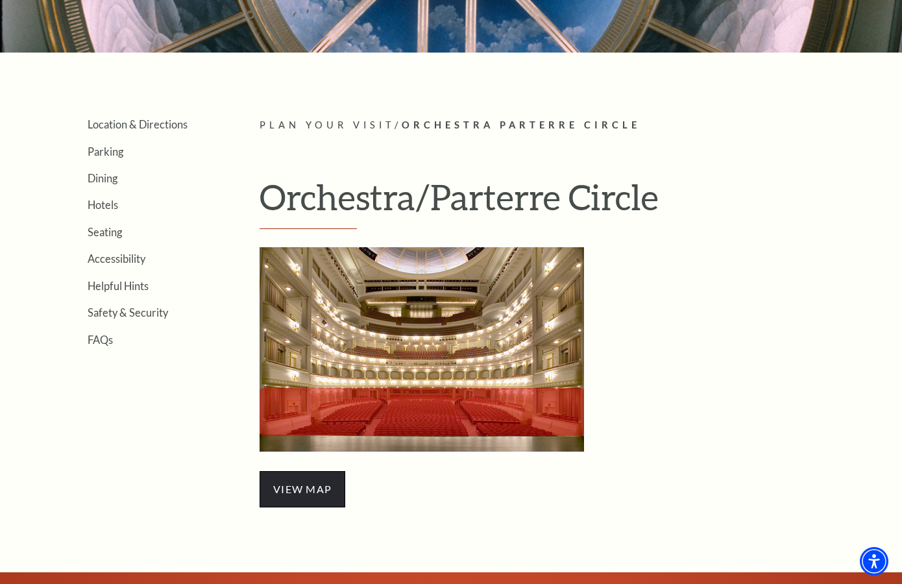
click at [315, 490] on span "view map" at bounding box center [303, 489] width 86 height 36
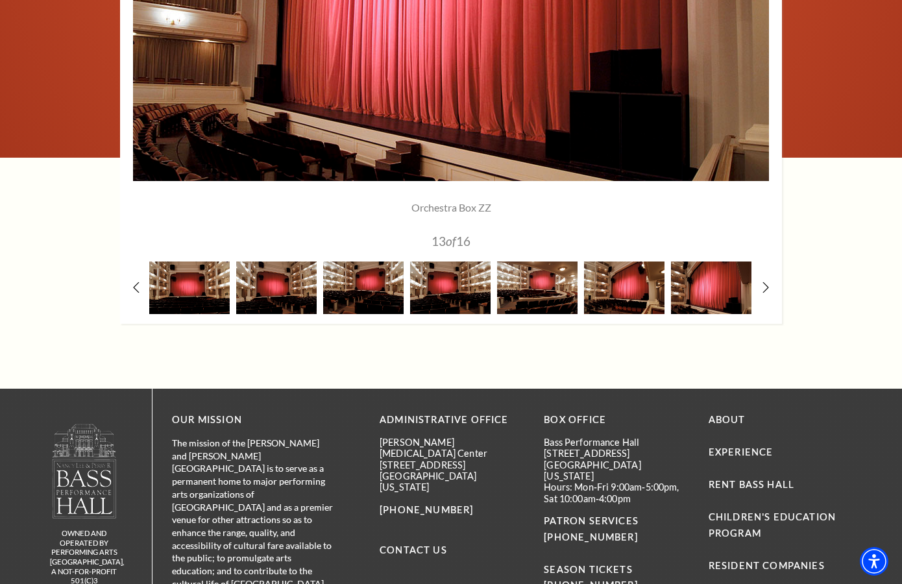
scroll to position [1160, 0]
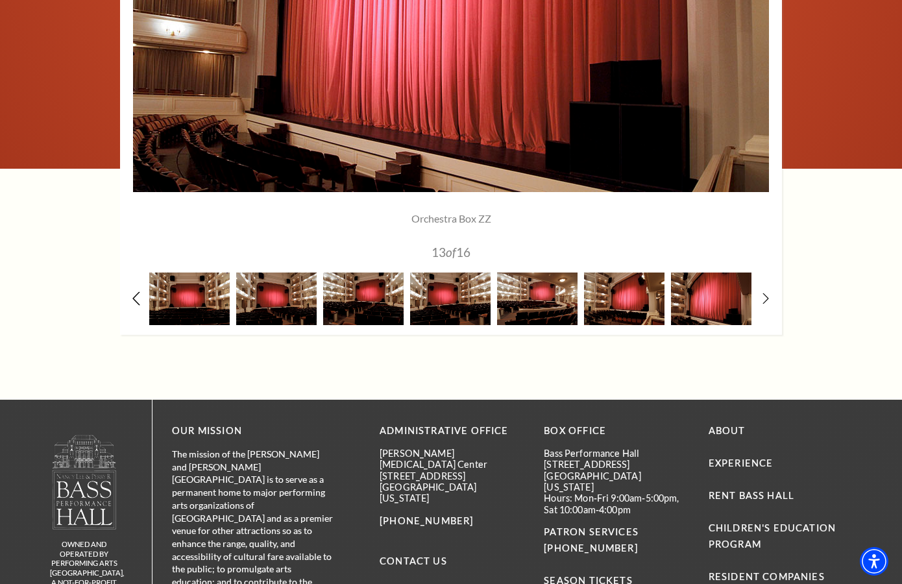
click at [133, 296] on icon at bounding box center [136, 298] width 8 height 14
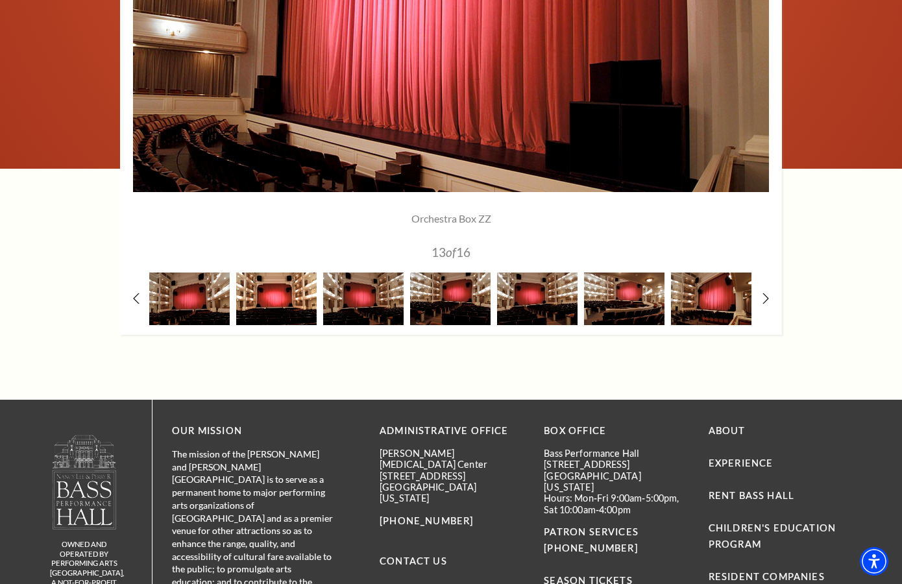
click at [272, 316] on img at bounding box center [276, 299] width 80 height 53
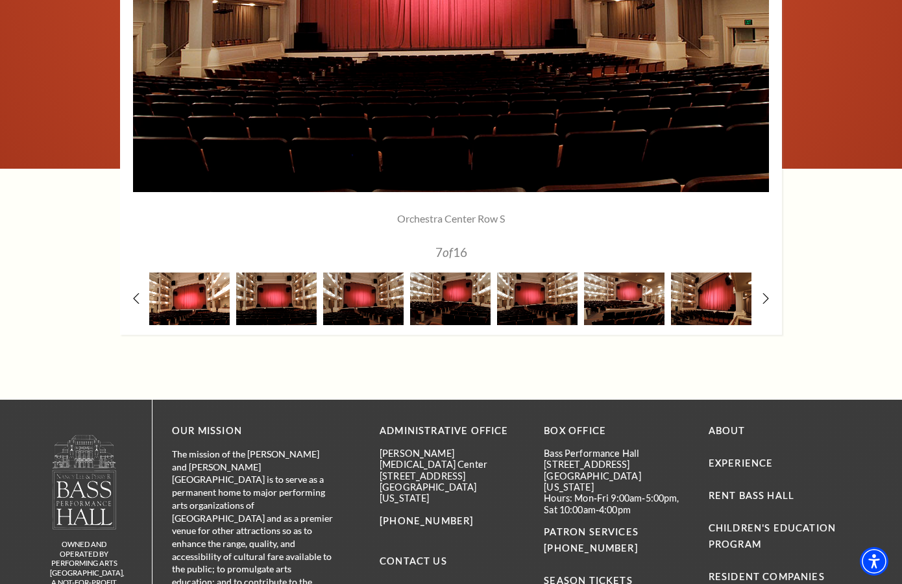
click at [204, 303] on img at bounding box center [189, 299] width 80 height 53
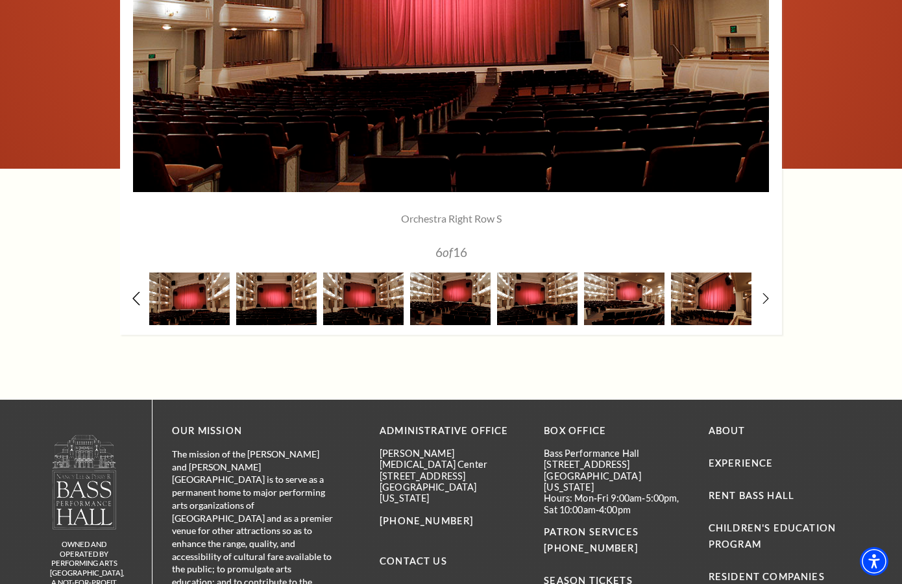
click at [134, 291] on icon at bounding box center [136, 298] width 8 height 14
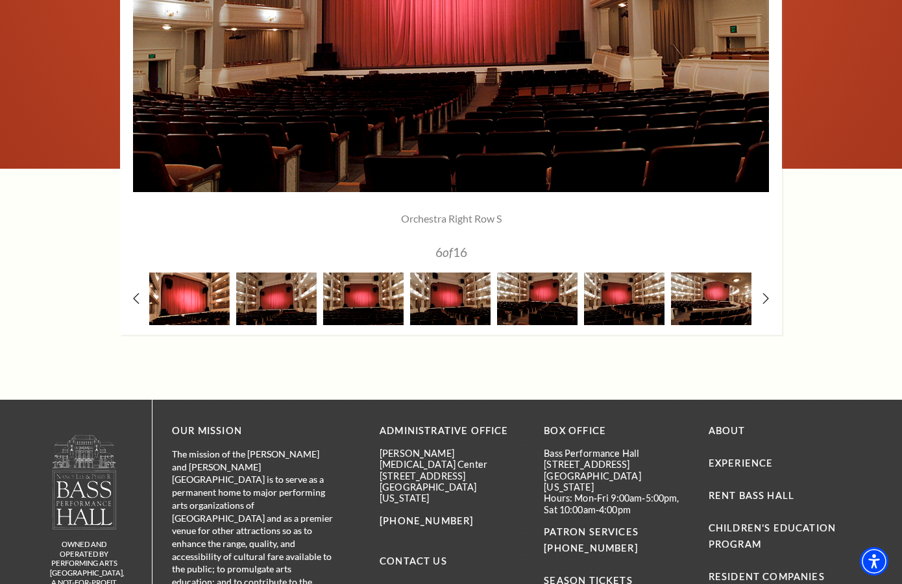
click at [185, 305] on img at bounding box center [189, 299] width 80 height 53
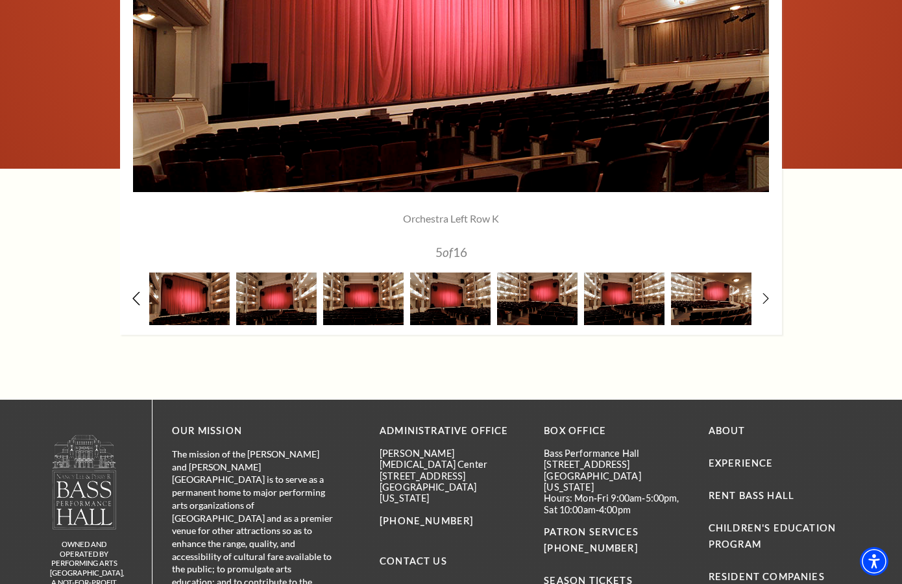
click at [139, 294] on icon at bounding box center [136, 298] width 8 height 14
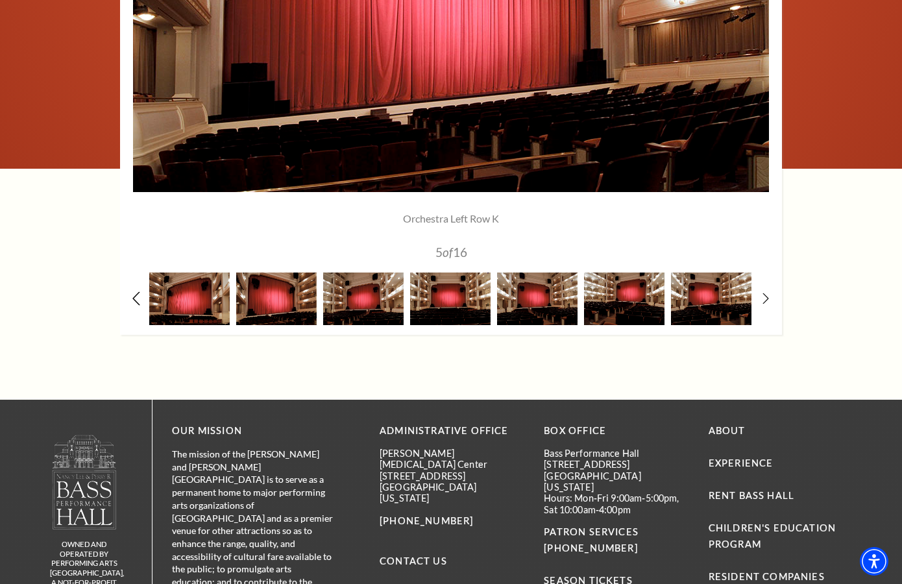
click at [139, 294] on icon at bounding box center [136, 298] width 8 height 14
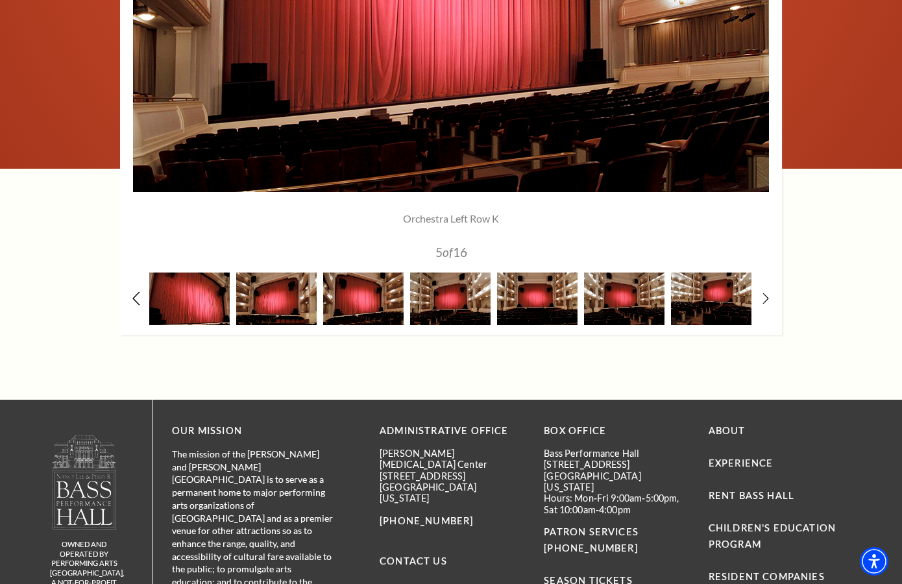
click at [139, 294] on icon at bounding box center [136, 298] width 8 height 14
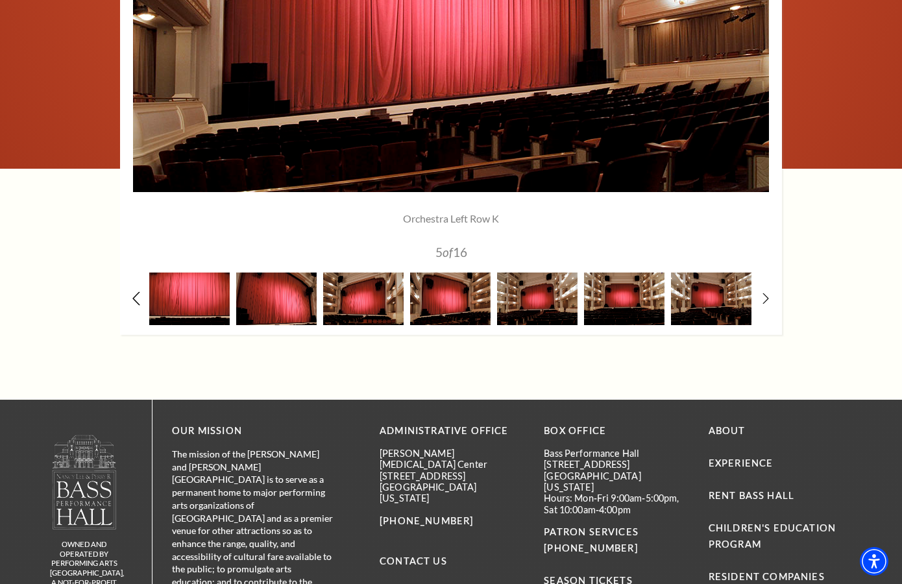
click at [139, 294] on icon at bounding box center [136, 298] width 8 height 14
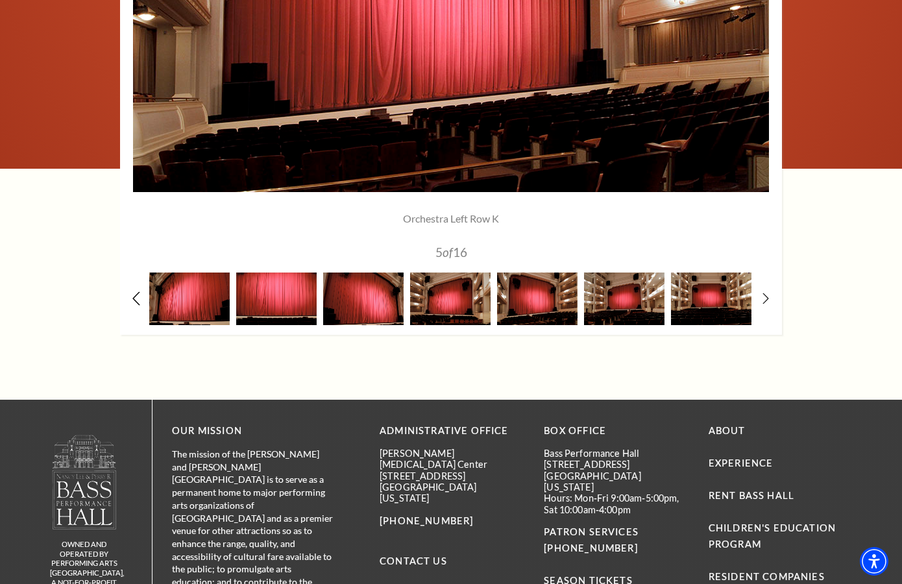
click at [139, 294] on icon at bounding box center [136, 298] width 8 height 14
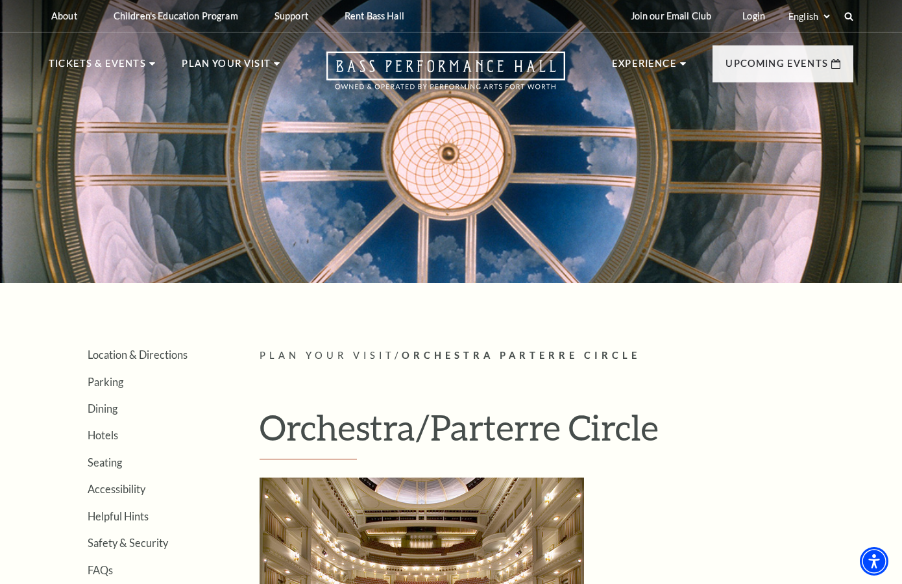
scroll to position [0, 0]
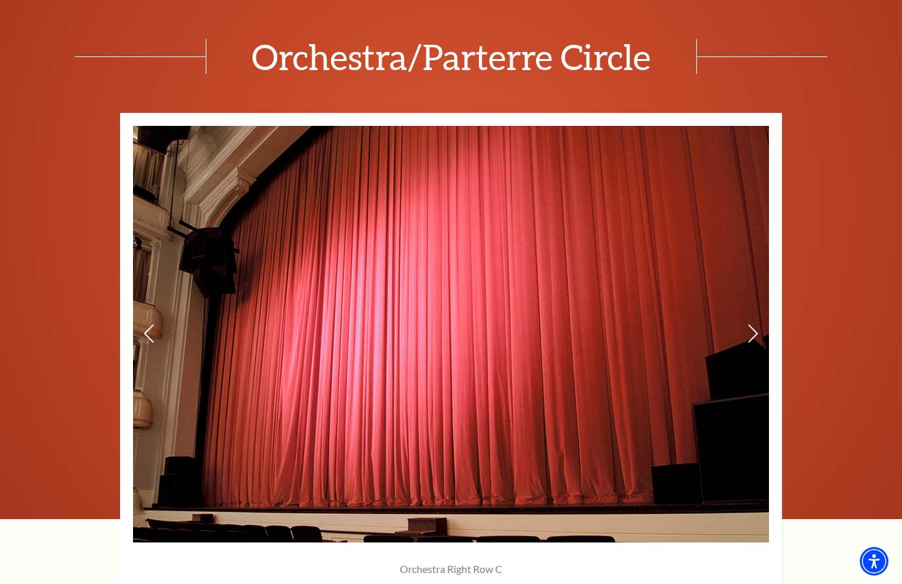
scroll to position [711, 0]
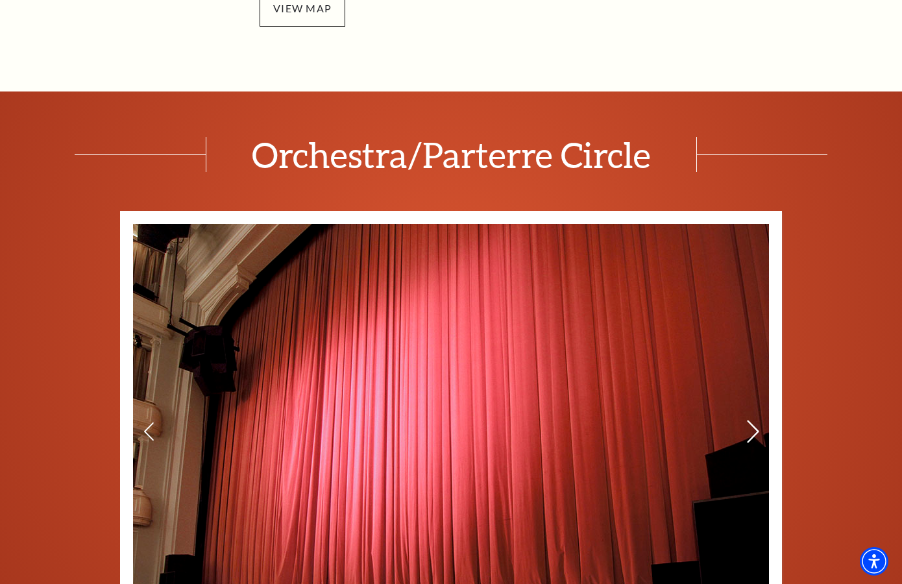
click at [752, 431] on icon at bounding box center [754, 432] width 14 height 23
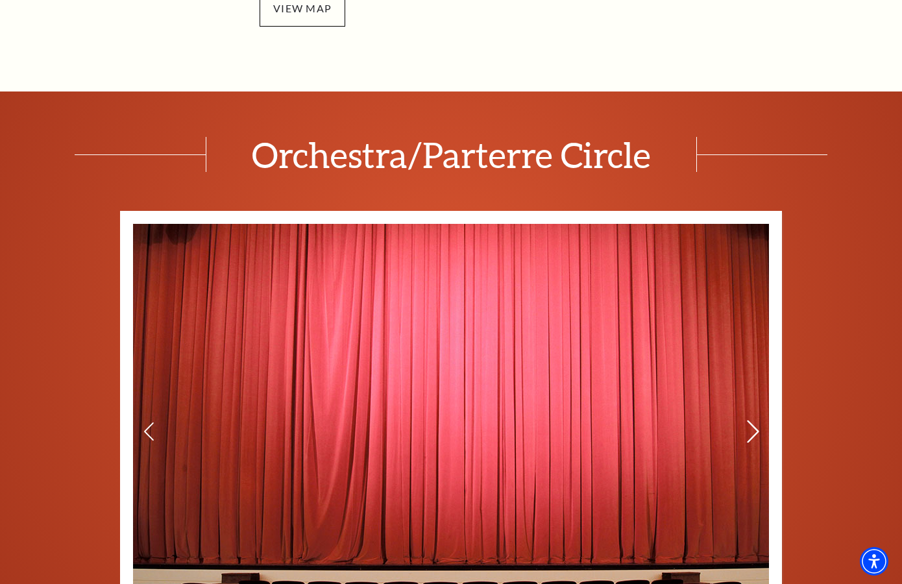
click at [752, 431] on icon at bounding box center [754, 432] width 14 height 23
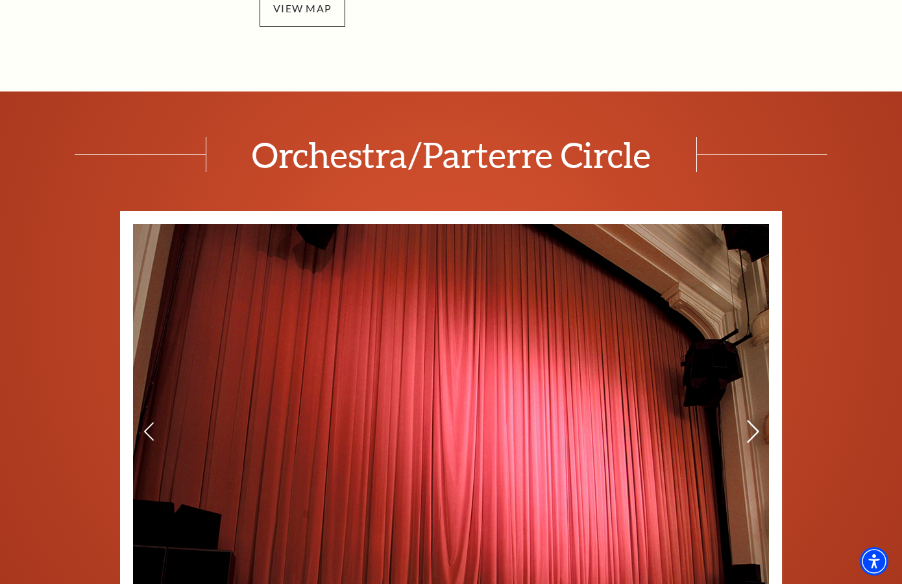
click at [752, 431] on icon at bounding box center [754, 432] width 14 height 23
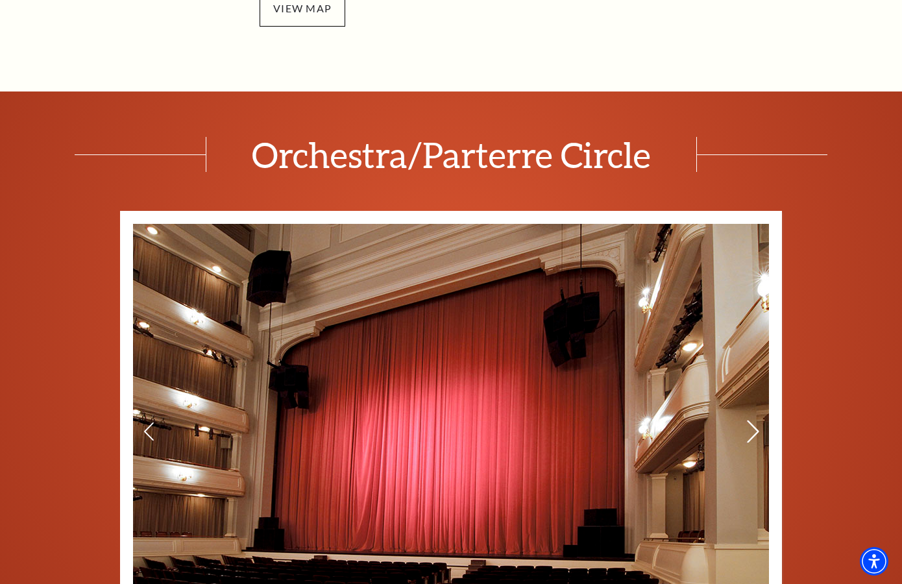
click at [752, 431] on icon at bounding box center [754, 432] width 14 height 23
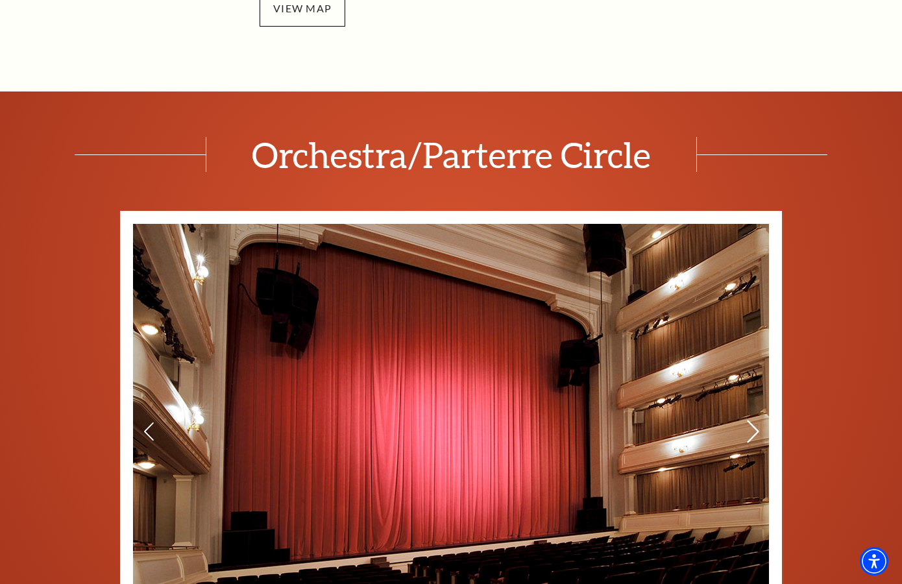
click at [752, 431] on icon at bounding box center [754, 432] width 14 height 23
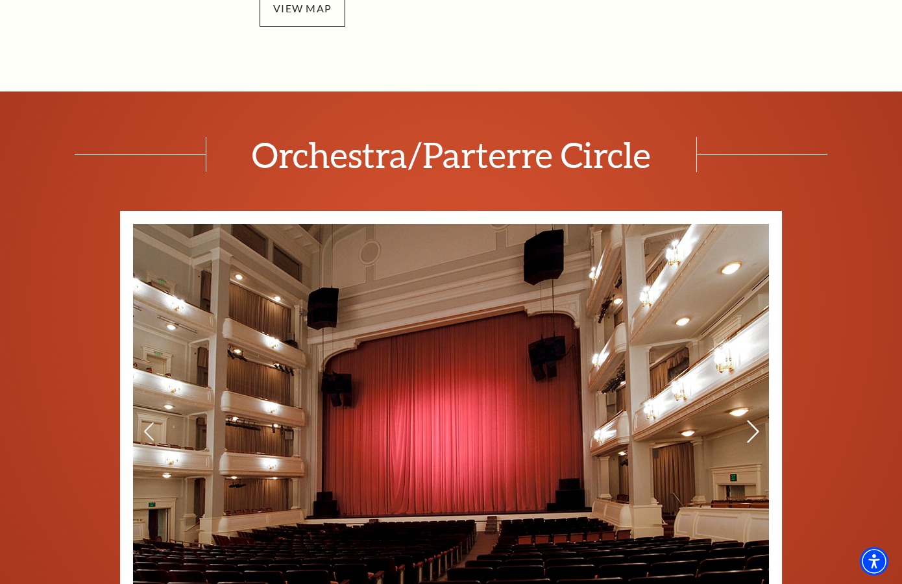
click at [752, 431] on icon at bounding box center [754, 432] width 14 height 23
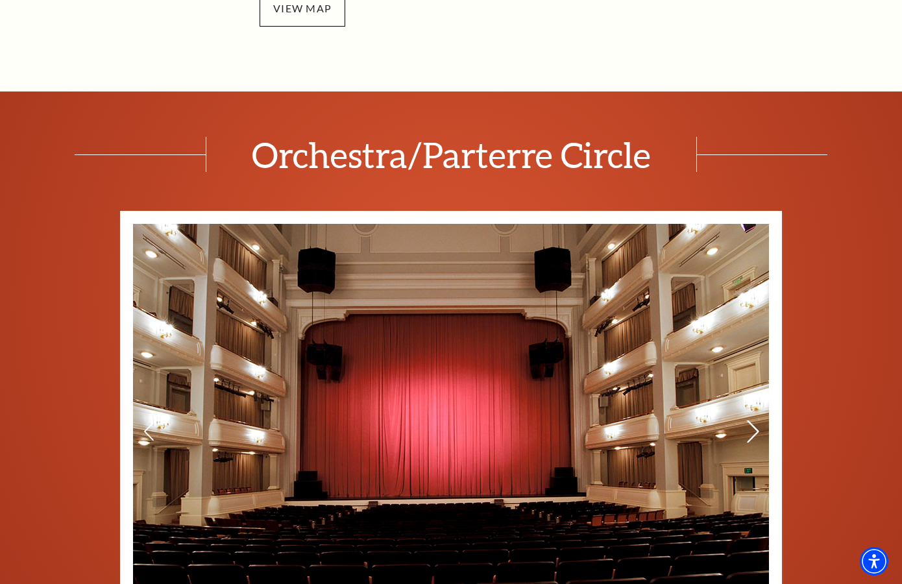
click at [752, 431] on icon at bounding box center [754, 432] width 14 height 23
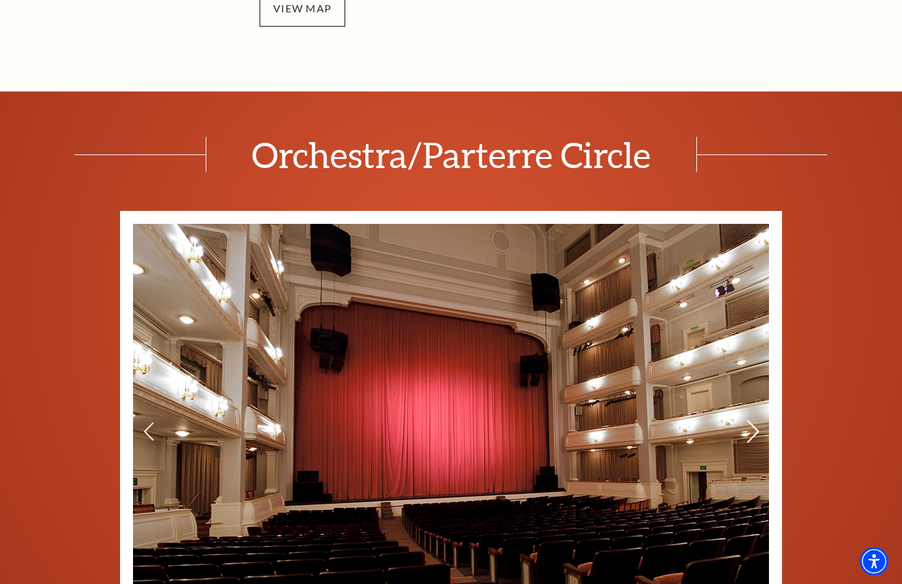
click at [752, 431] on icon at bounding box center [754, 432] width 14 height 23
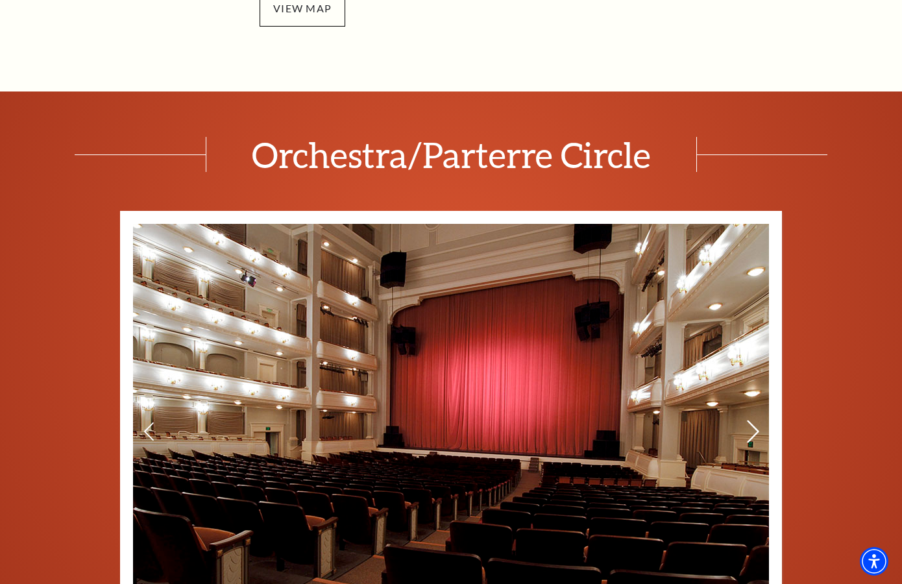
click at [752, 431] on icon at bounding box center [754, 432] width 14 height 23
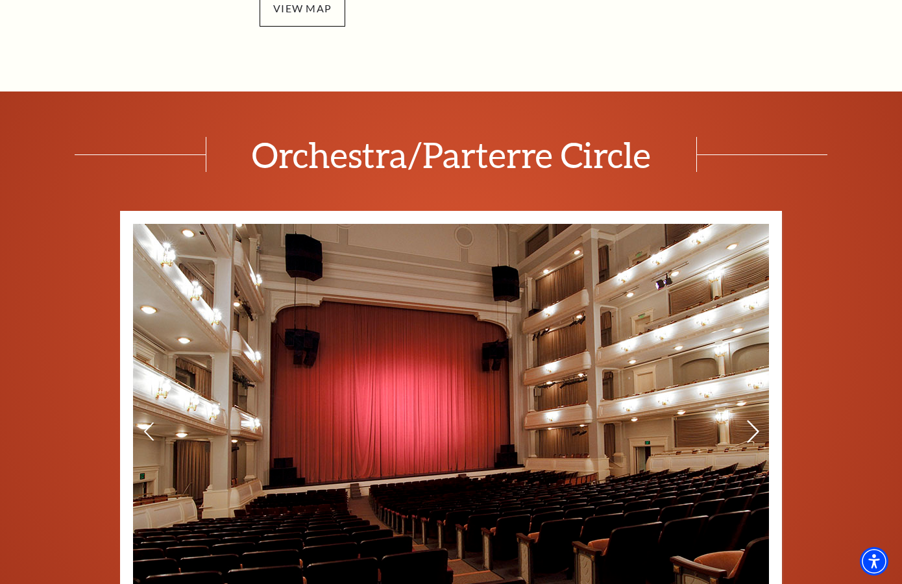
click at [752, 431] on icon at bounding box center [754, 432] width 14 height 23
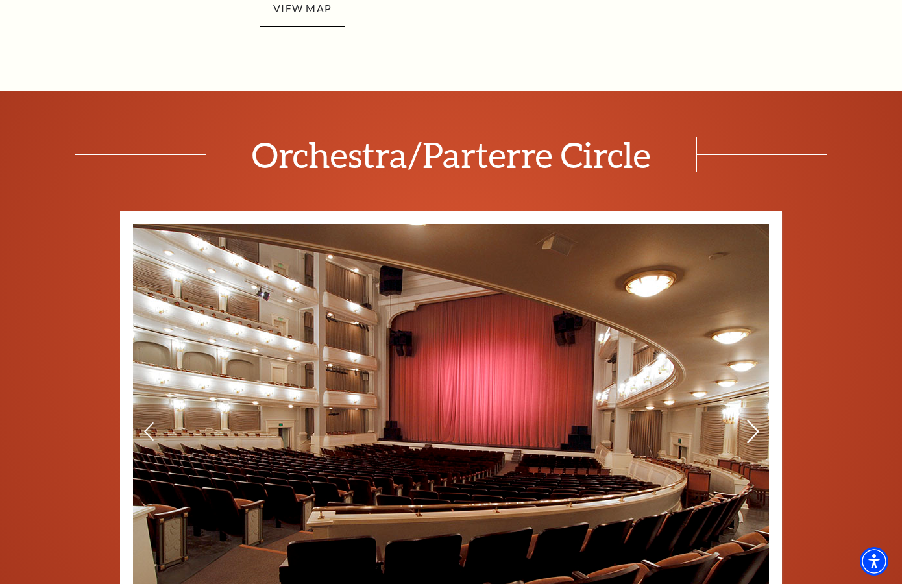
click at [752, 431] on icon at bounding box center [754, 432] width 14 height 23
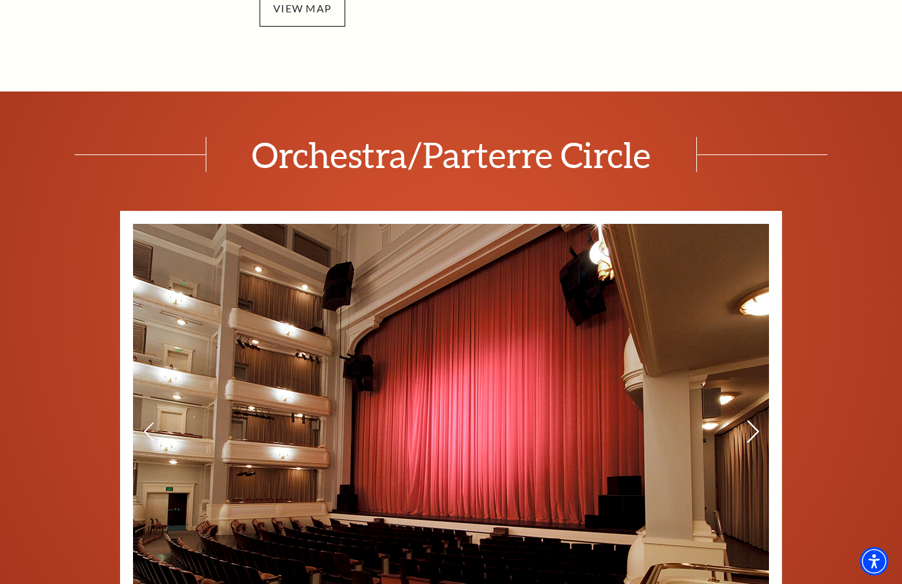
click at [752, 431] on icon at bounding box center [754, 432] width 14 height 23
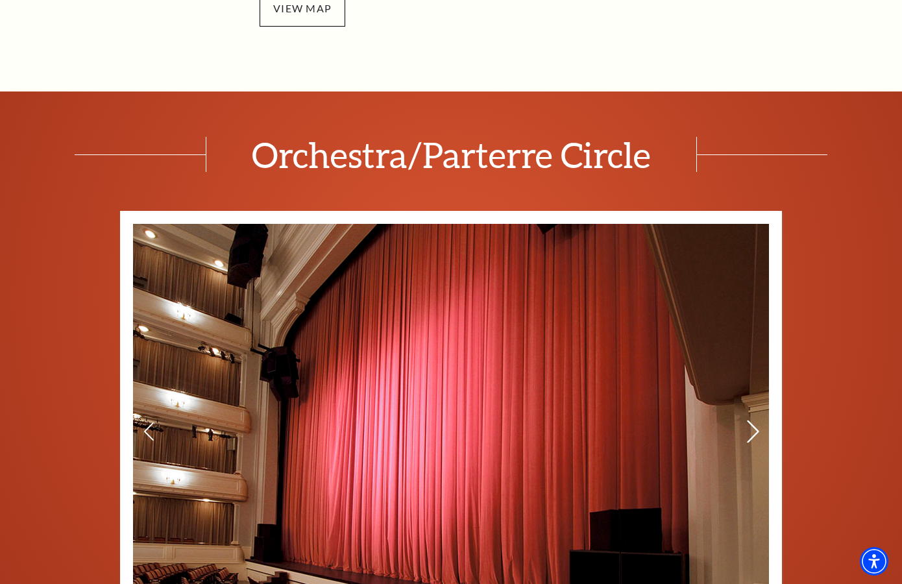
click at [752, 431] on icon at bounding box center [754, 432] width 14 height 23
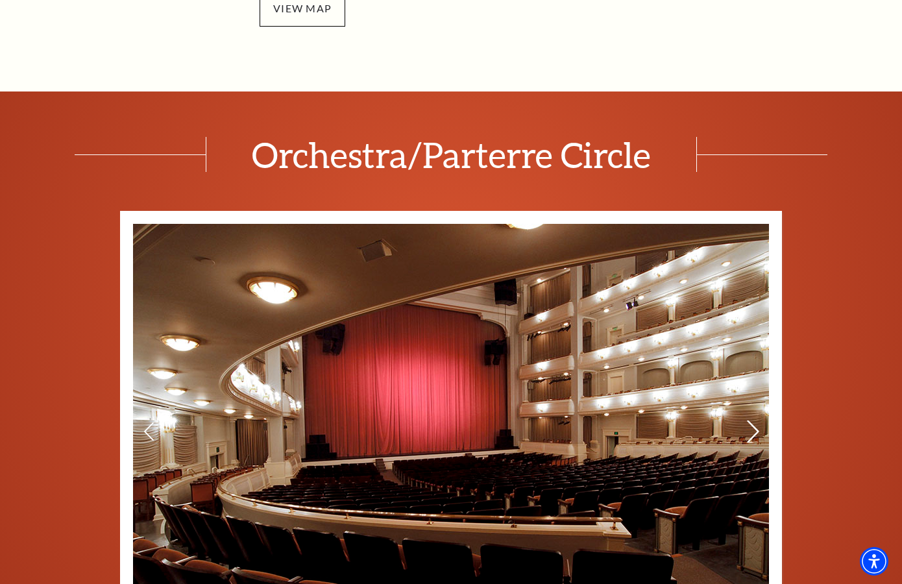
click at [752, 431] on icon at bounding box center [754, 432] width 14 height 23
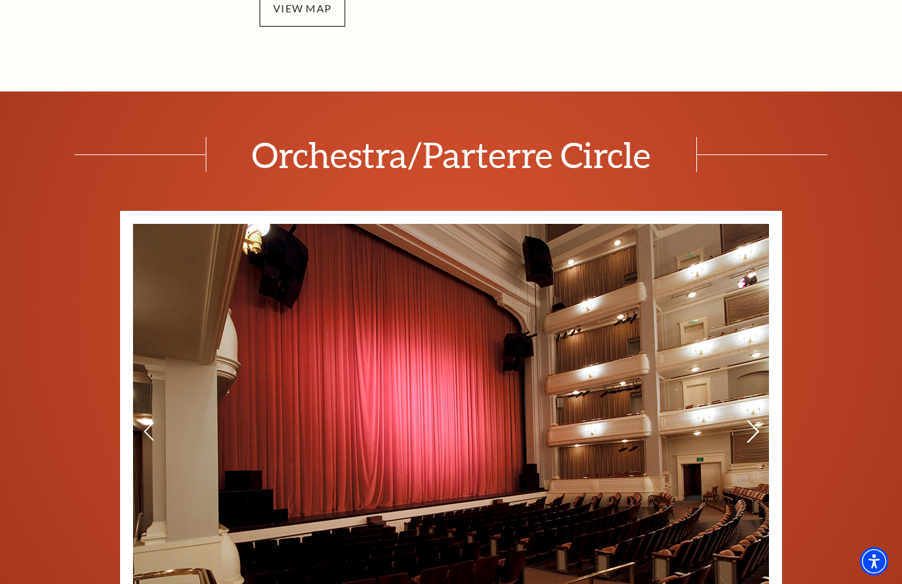
click at [752, 431] on icon at bounding box center [754, 432] width 14 height 23
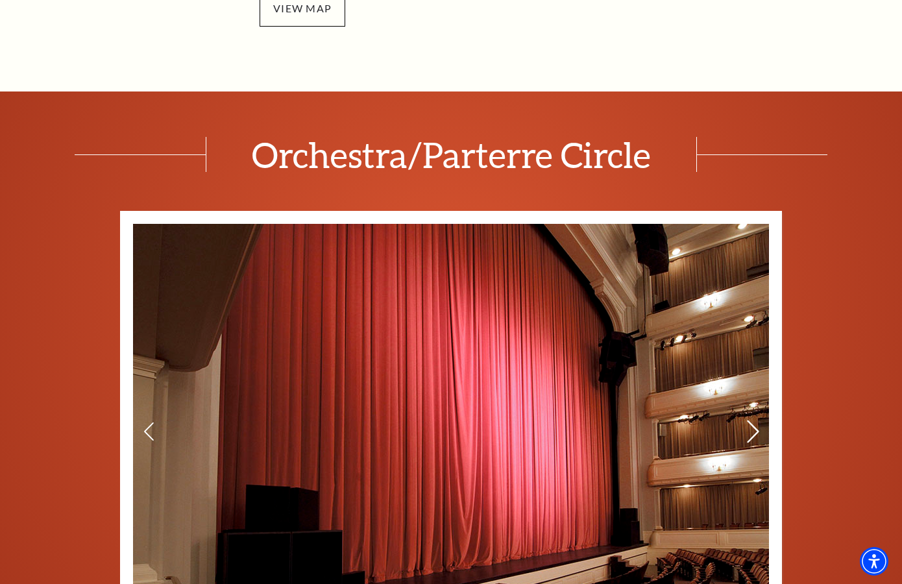
click at [752, 431] on icon at bounding box center [754, 432] width 14 height 23
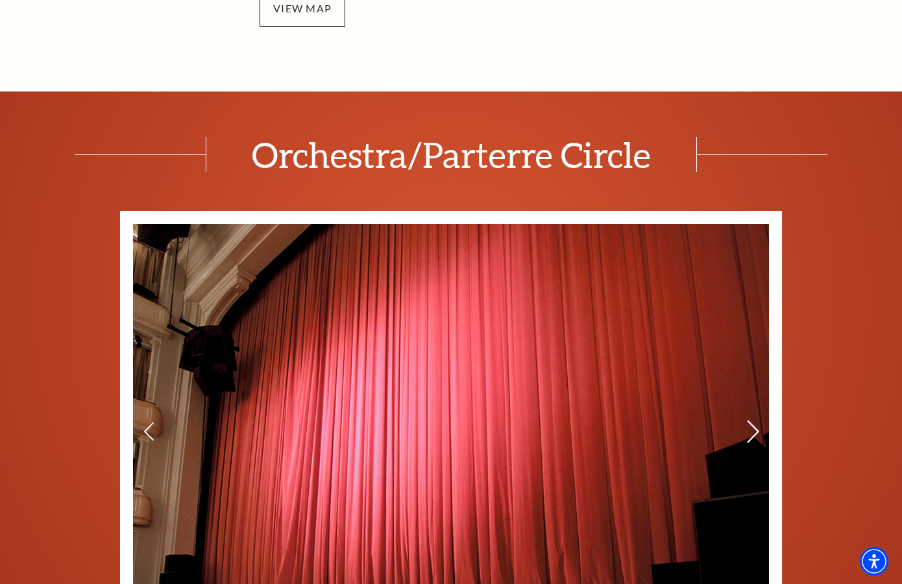
click at [752, 431] on icon at bounding box center [754, 432] width 14 height 23
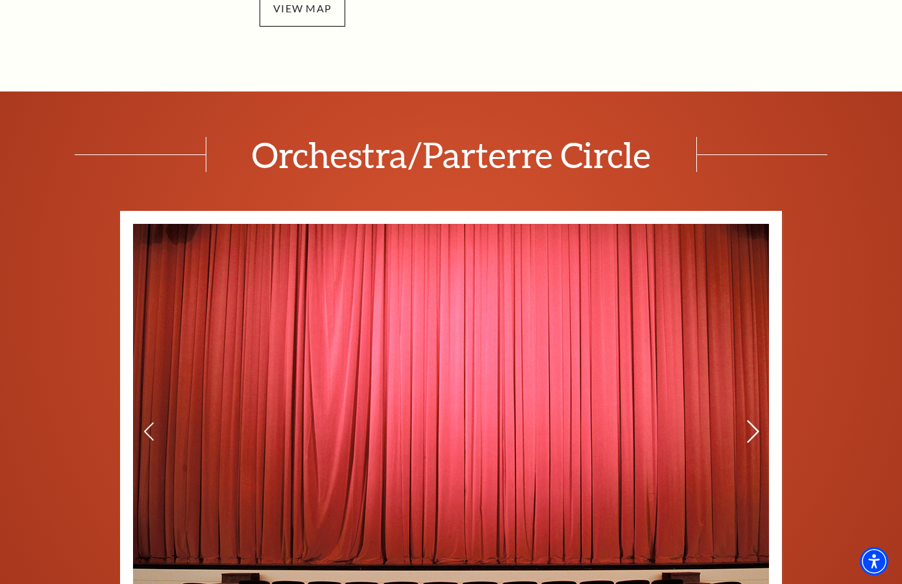
click at [752, 431] on icon at bounding box center [754, 432] width 14 height 23
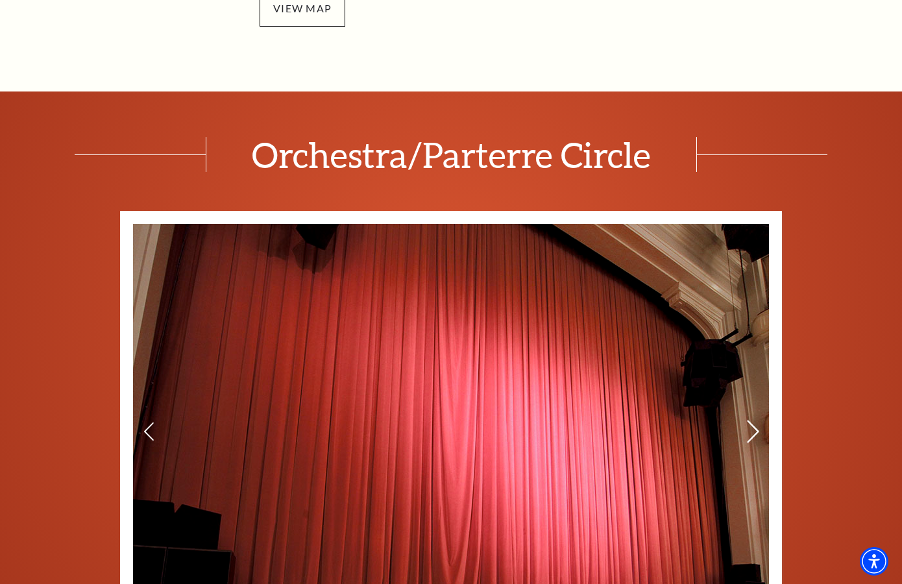
click at [752, 431] on icon at bounding box center [754, 432] width 14 height 23
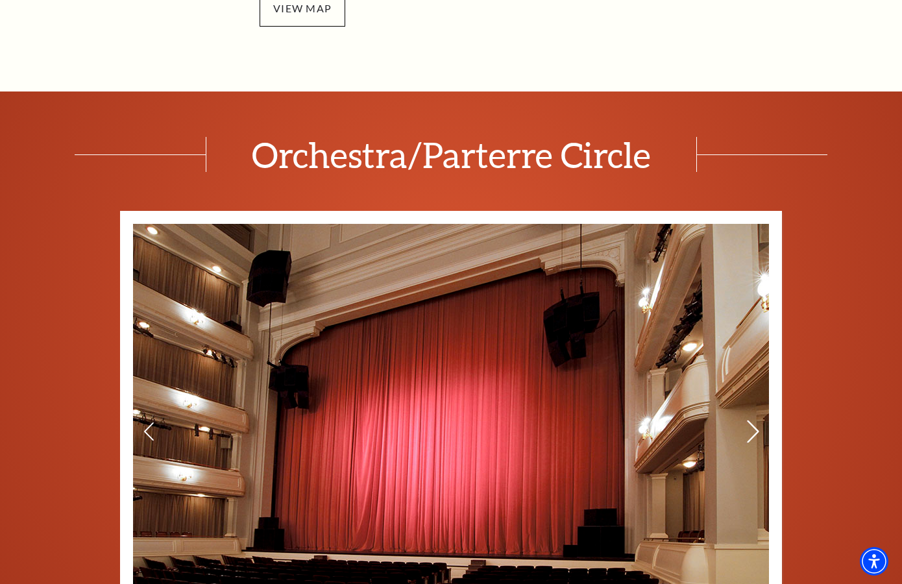
click at [752, 431] on icon at bounding box center [754, 432] width 14 height 23
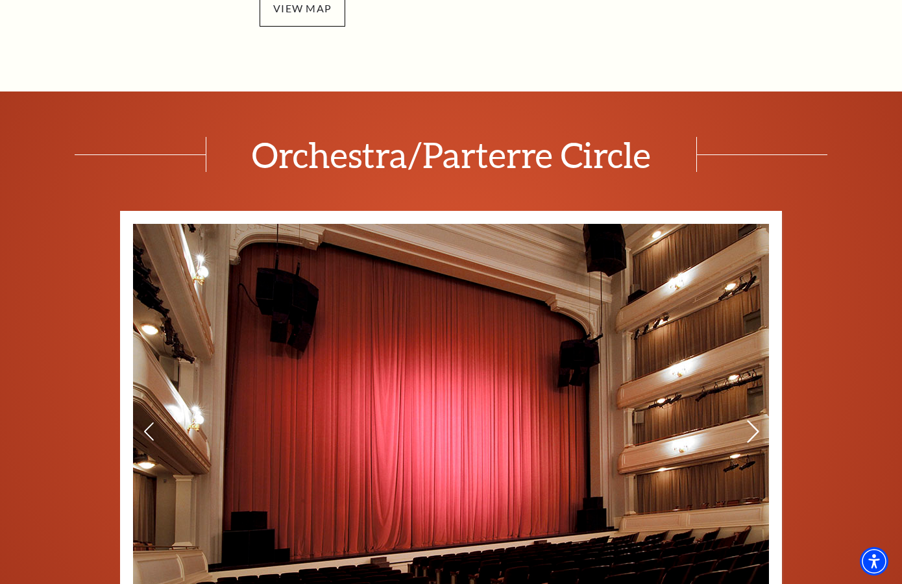
click at [752, 431] on icon at bounding box center [754, 432] width 14 height 23
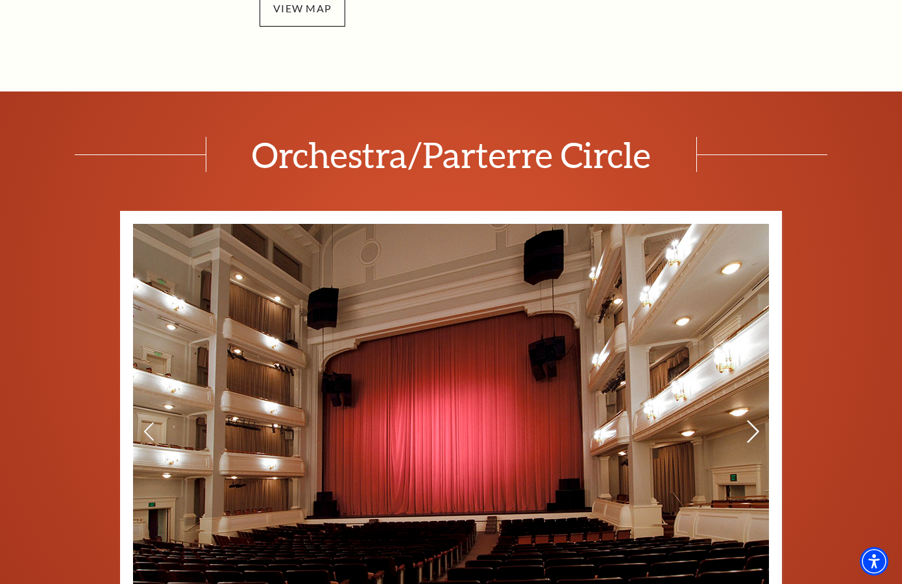
click at [752, 431] on icon at bounding box center [754, 432] width 14 height 23
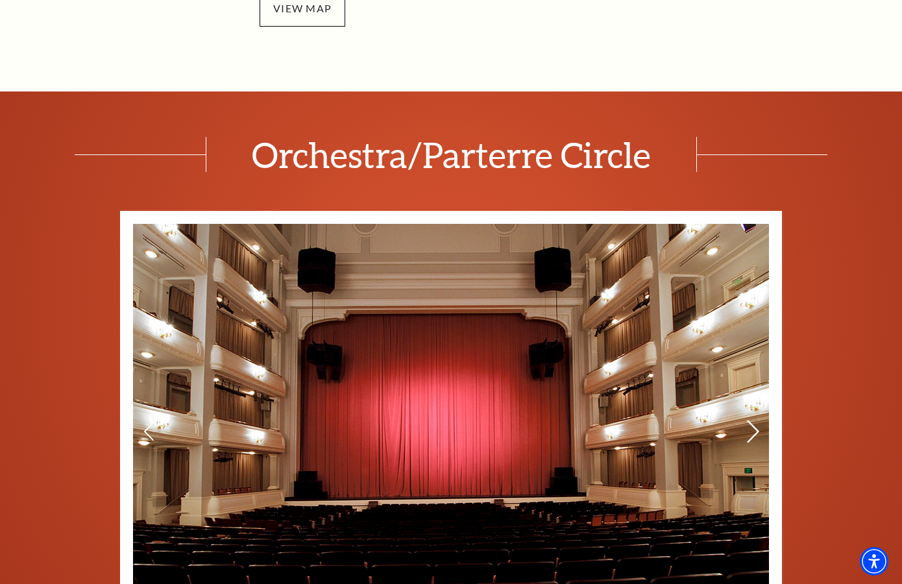
click at [752, 431] on icon at bounding box center [754, 432] width 14 height 23
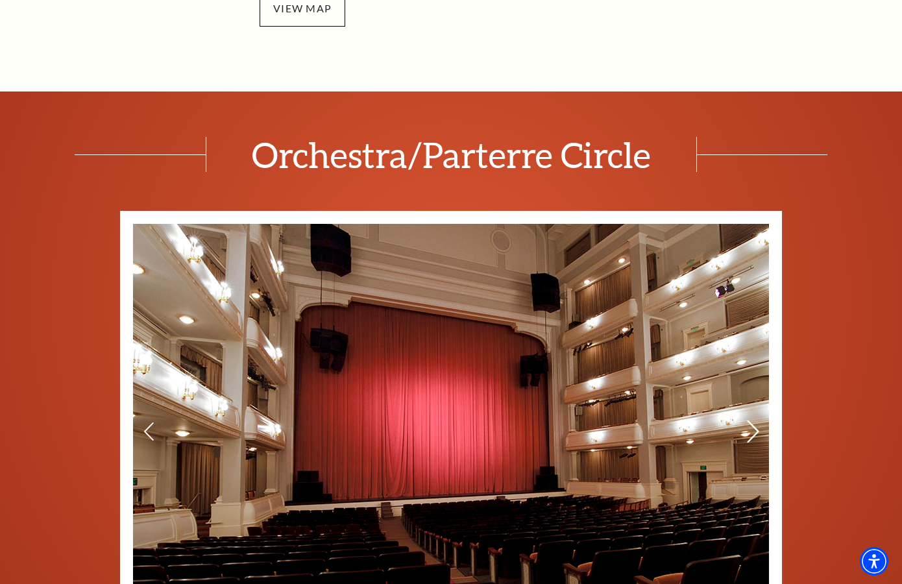
click at [752, 431] on icon at bounding box center [754, 432] width 14 height 23
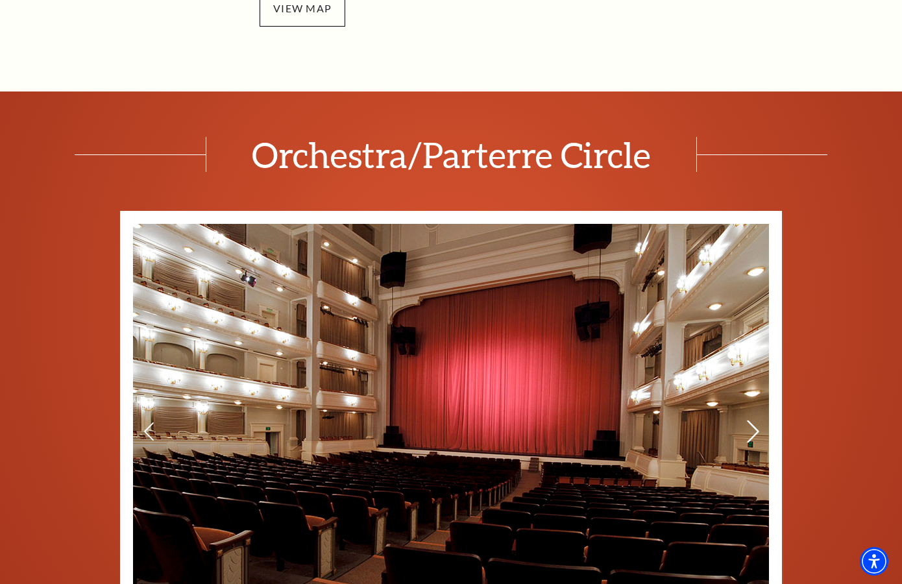
click at [752, 431] on icon at bounding box center [754, 432] width 14 height 23
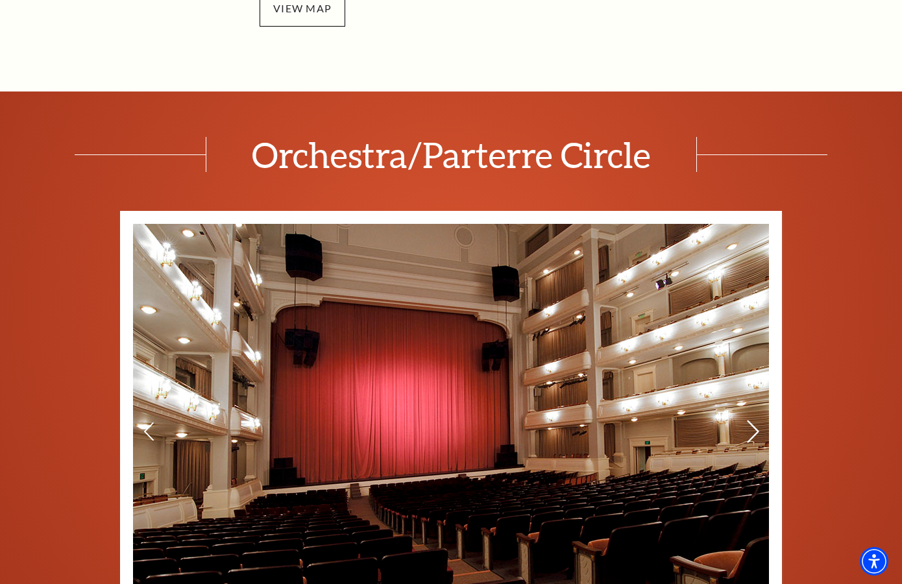
click at [752, 431] on icon at bounding box center [754, 432] width 14 height 23
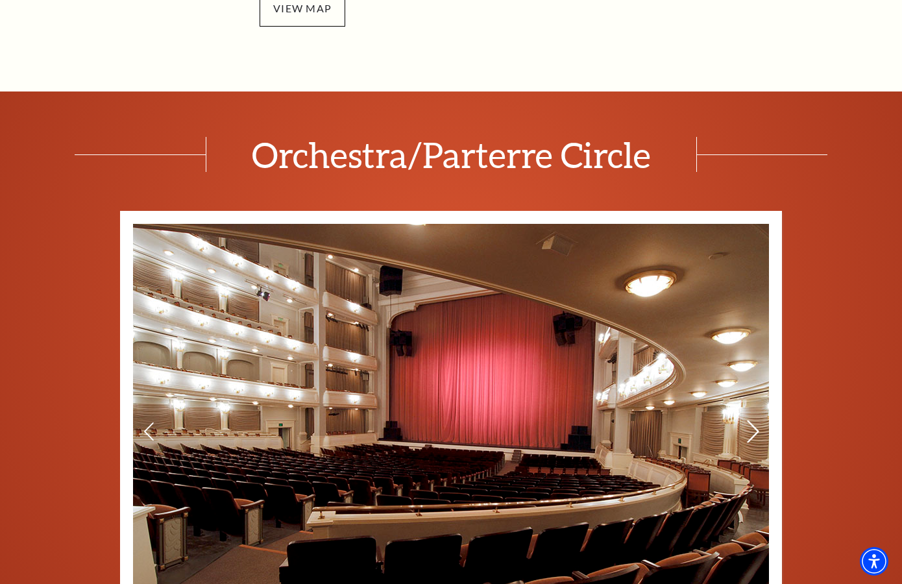
click at [752, 431] on icon at bounding box center [754, 432] width 14 height 23
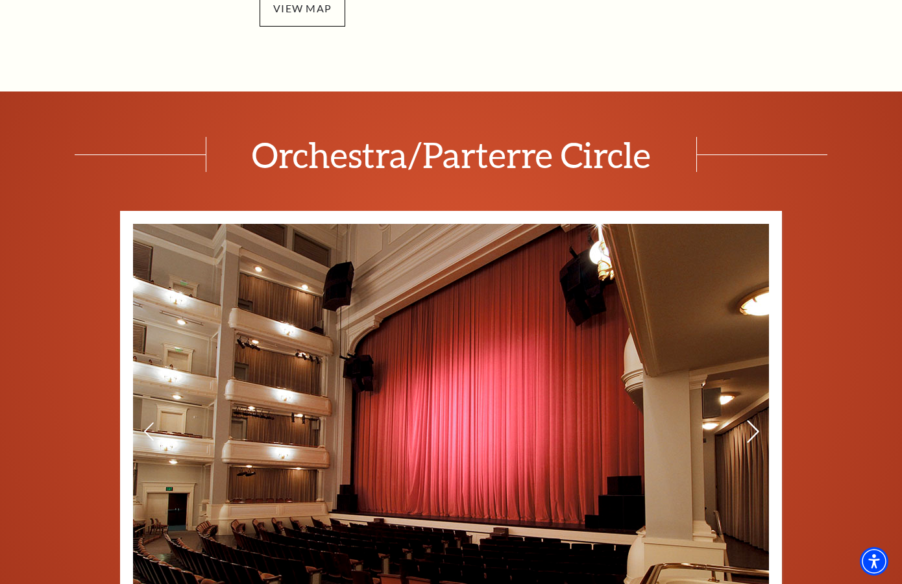
click at [752, 431] on icon at bounding box center [754, 432] width 14 height 23
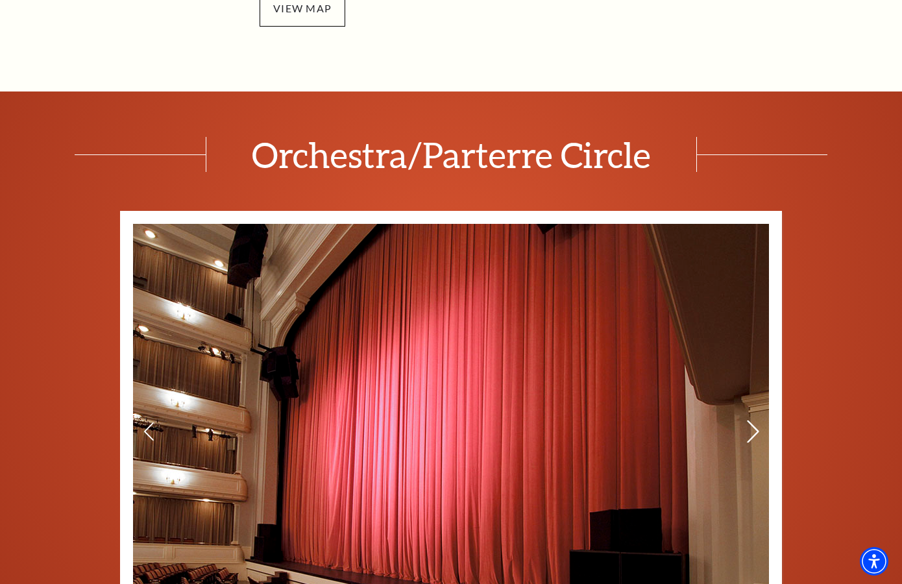
click at [752, 431] on icon at bounding box center [754, 432] width 14 height 23
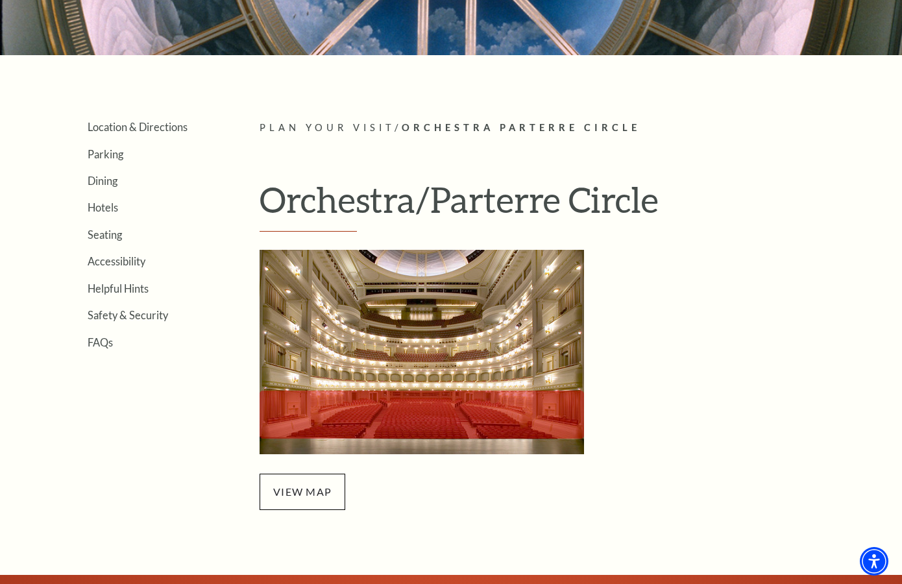
scroll to position [217, 0]
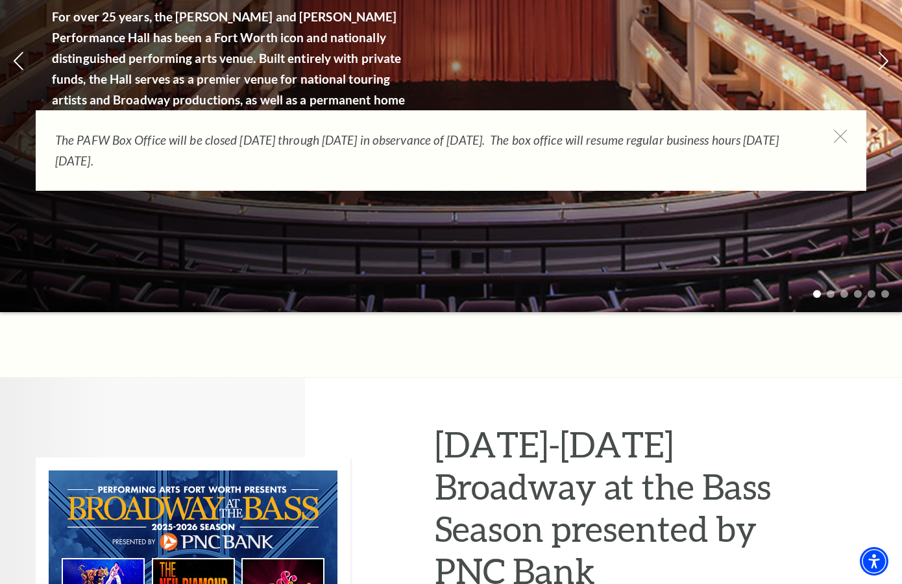
scroll to position [272, 0]
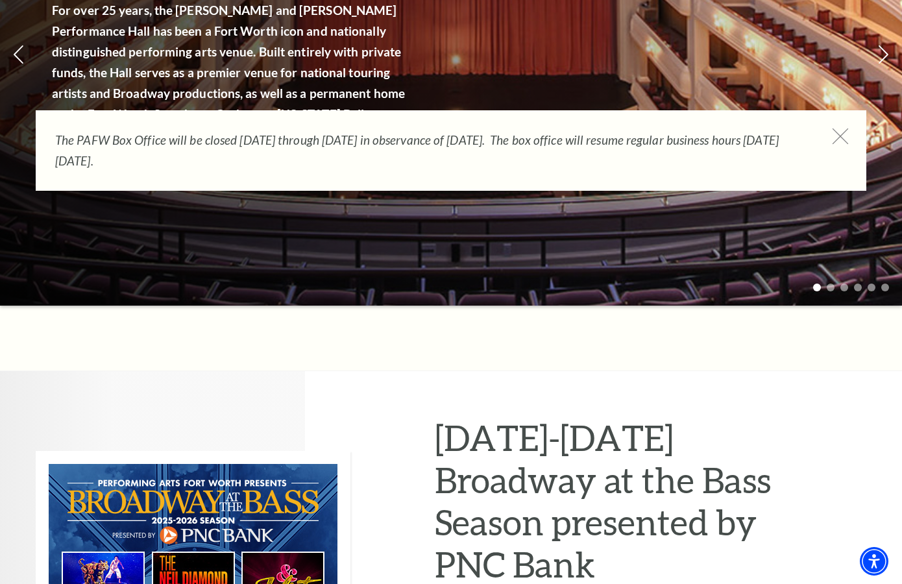
click at [843, 138] on icon at bounding box center [841, 137] width 16 height 16
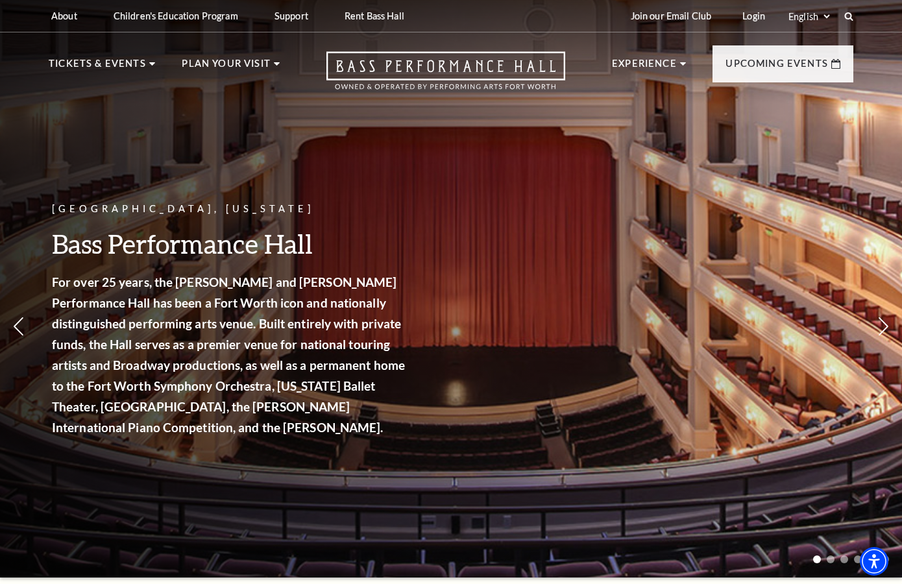
scroll to position [0, 0]
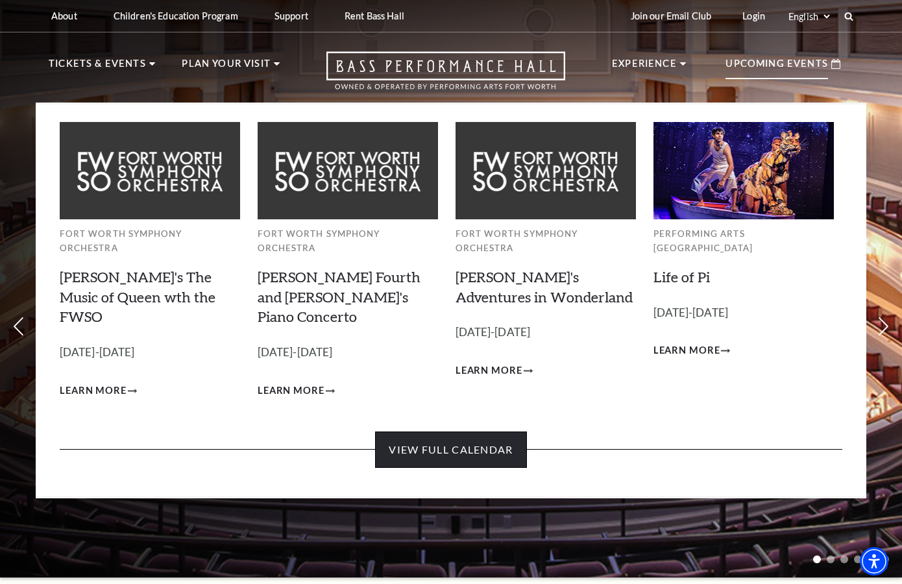
click at [482, 432] on link "View Full Calendar" at bounding box center [450, 450] width 151 height 36
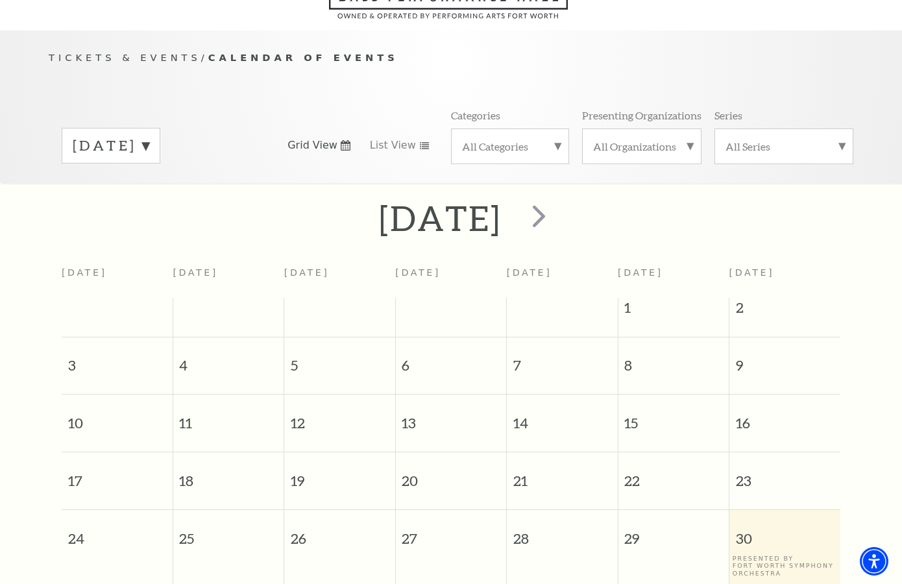
scroll to position [114, 0]
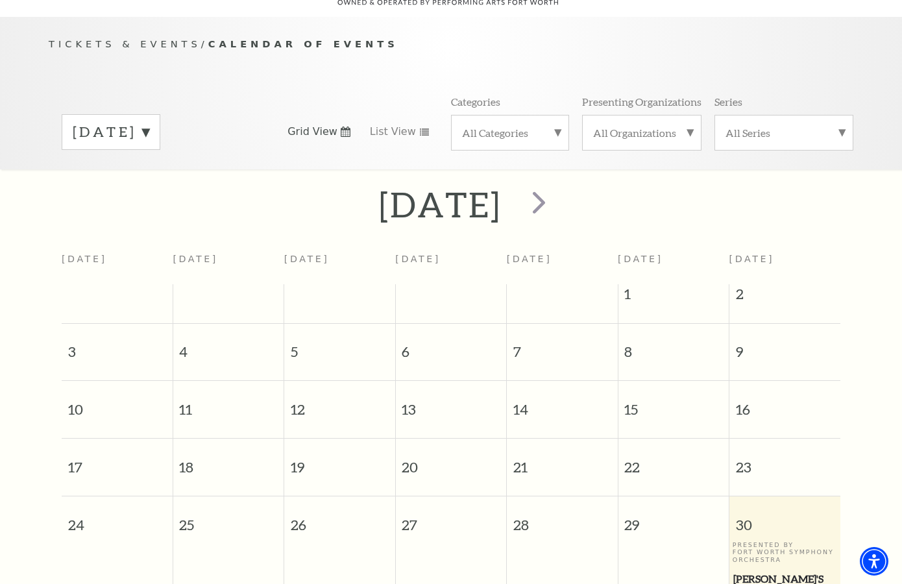
click at [160, 127] on div "[DATE]" at bounding box center [111, 132] width 99 height 36
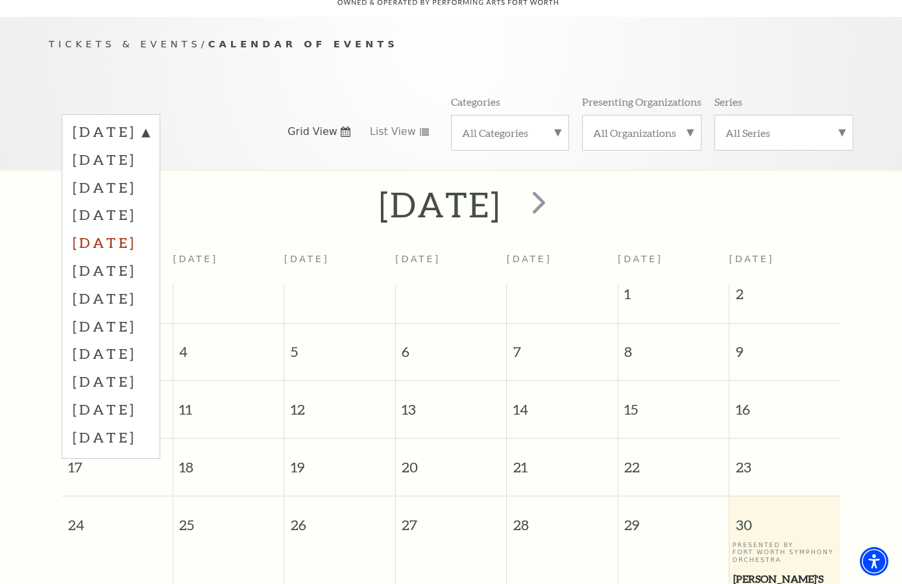
click at [149, 229] on label "[DATE]" at bounding box center [111, 243] width 77 height 28
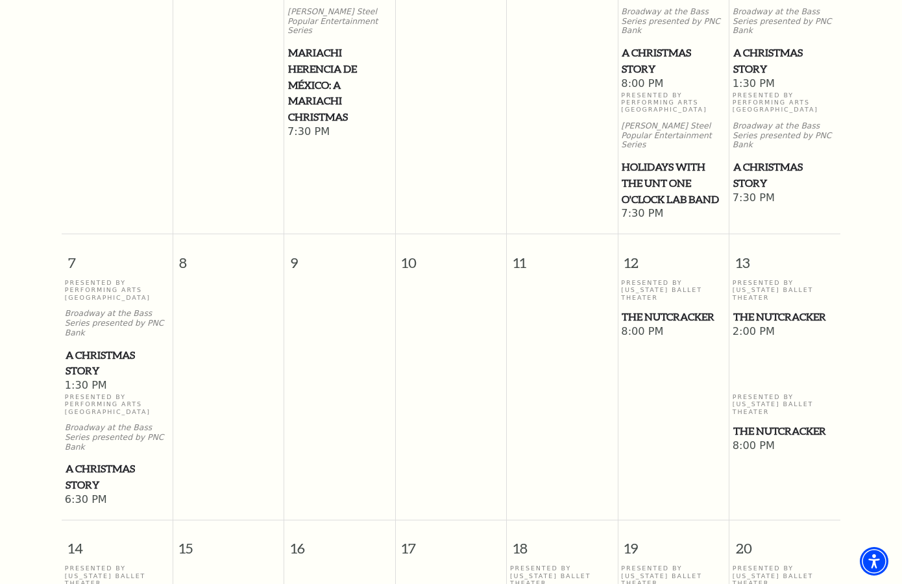
scroll to position [456, 0]
